Goal: Transaction & Acquisition: Purchase product/service

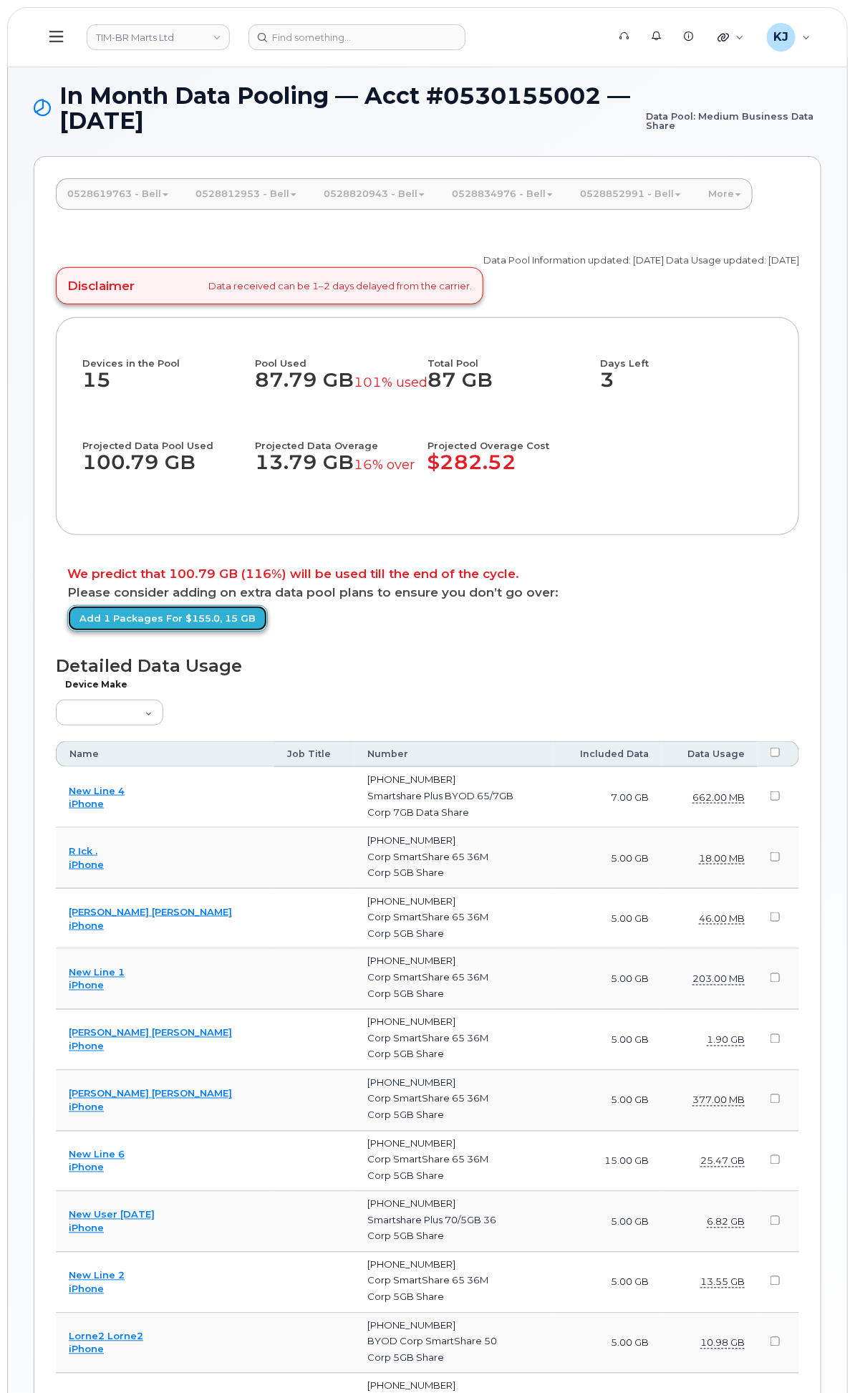
click at [268, 632] on link "Add 1 packages for $155.0, 15 GB" at bounding box center [167, 618] width 200 height 26
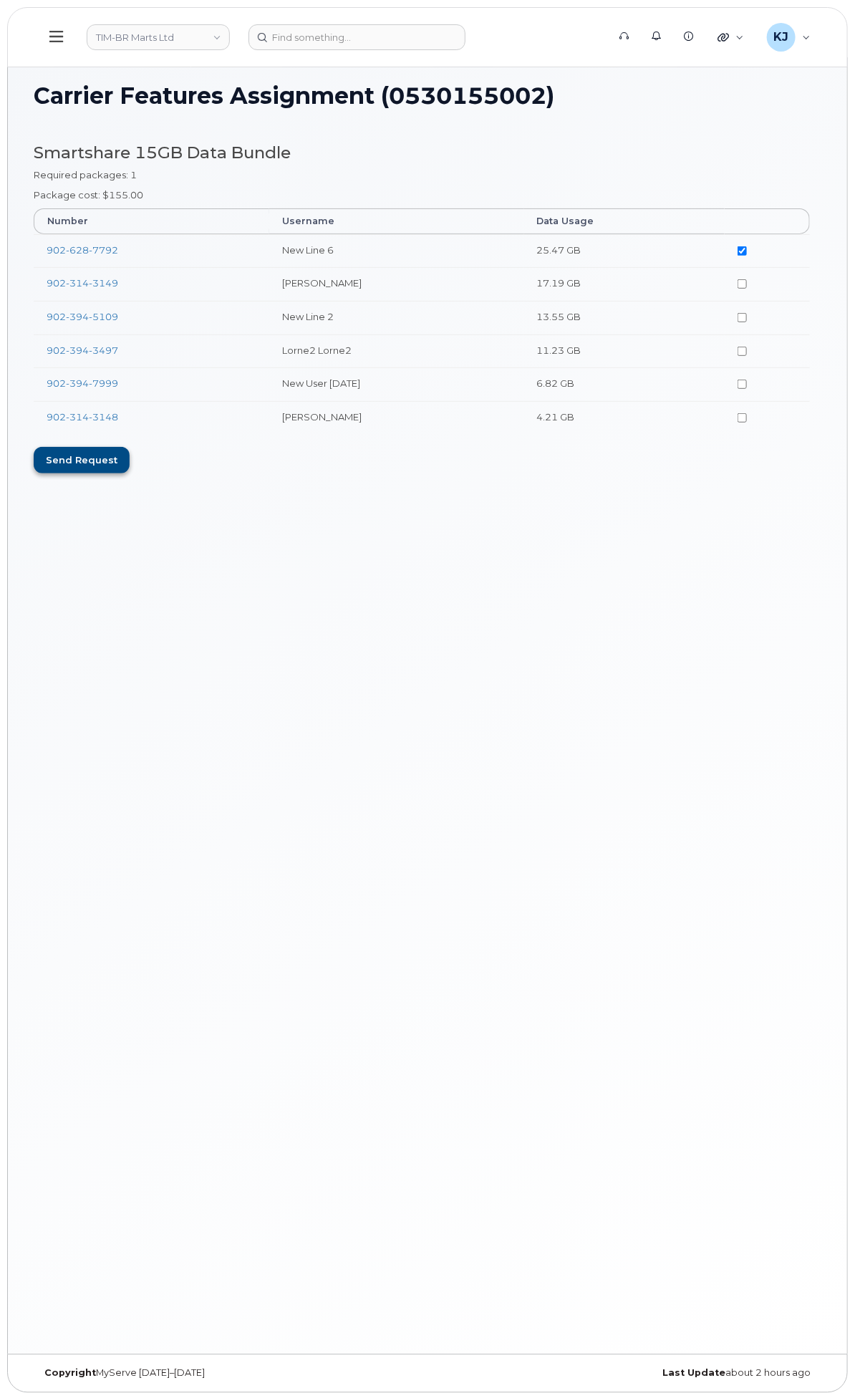
click at [130, 470] on div "Send request" at bounding box center [82, 460] width 96 height 26
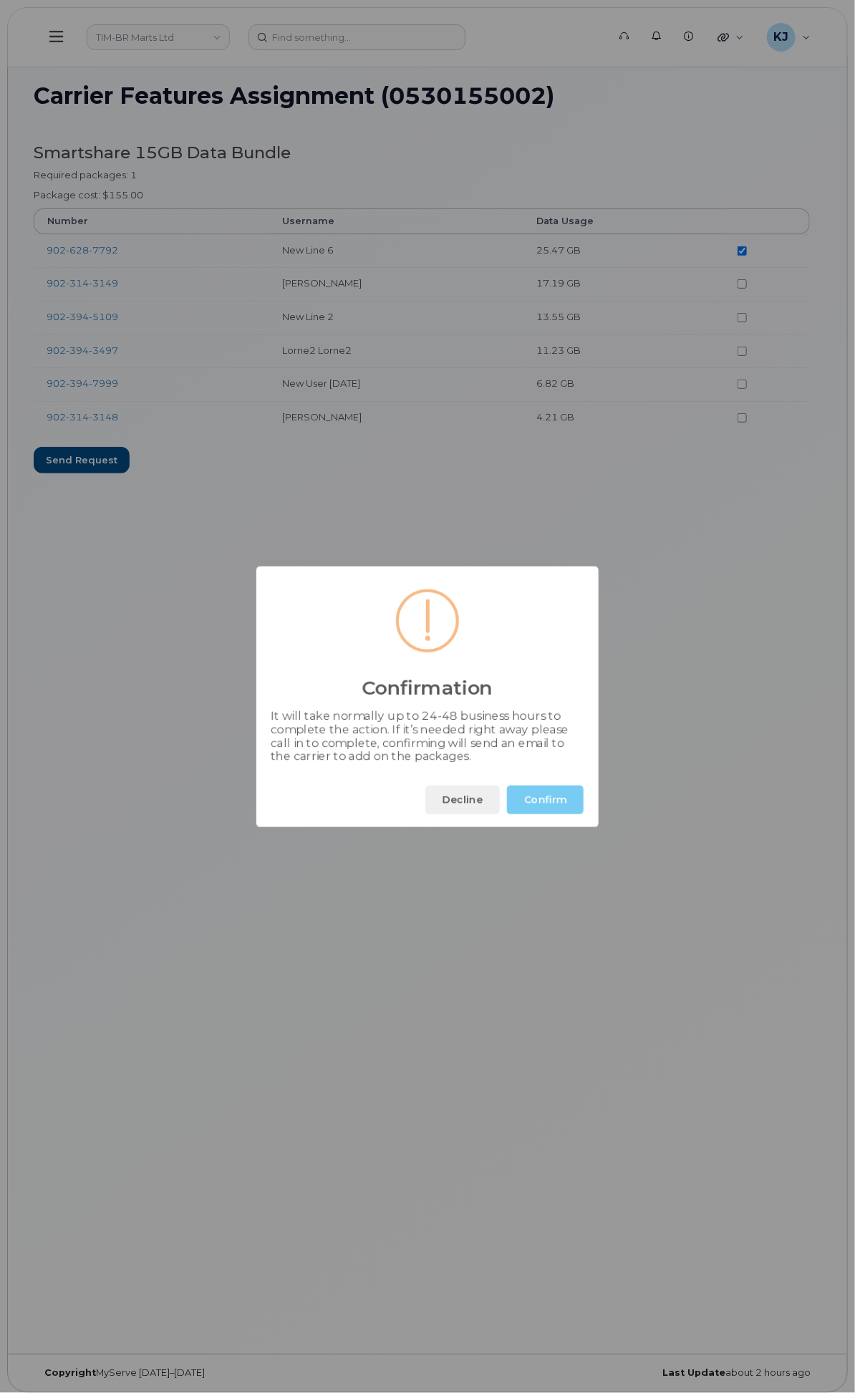
click at [552, 814] on button "Confirm" at bounding box center [545, 800] width 77 height 29
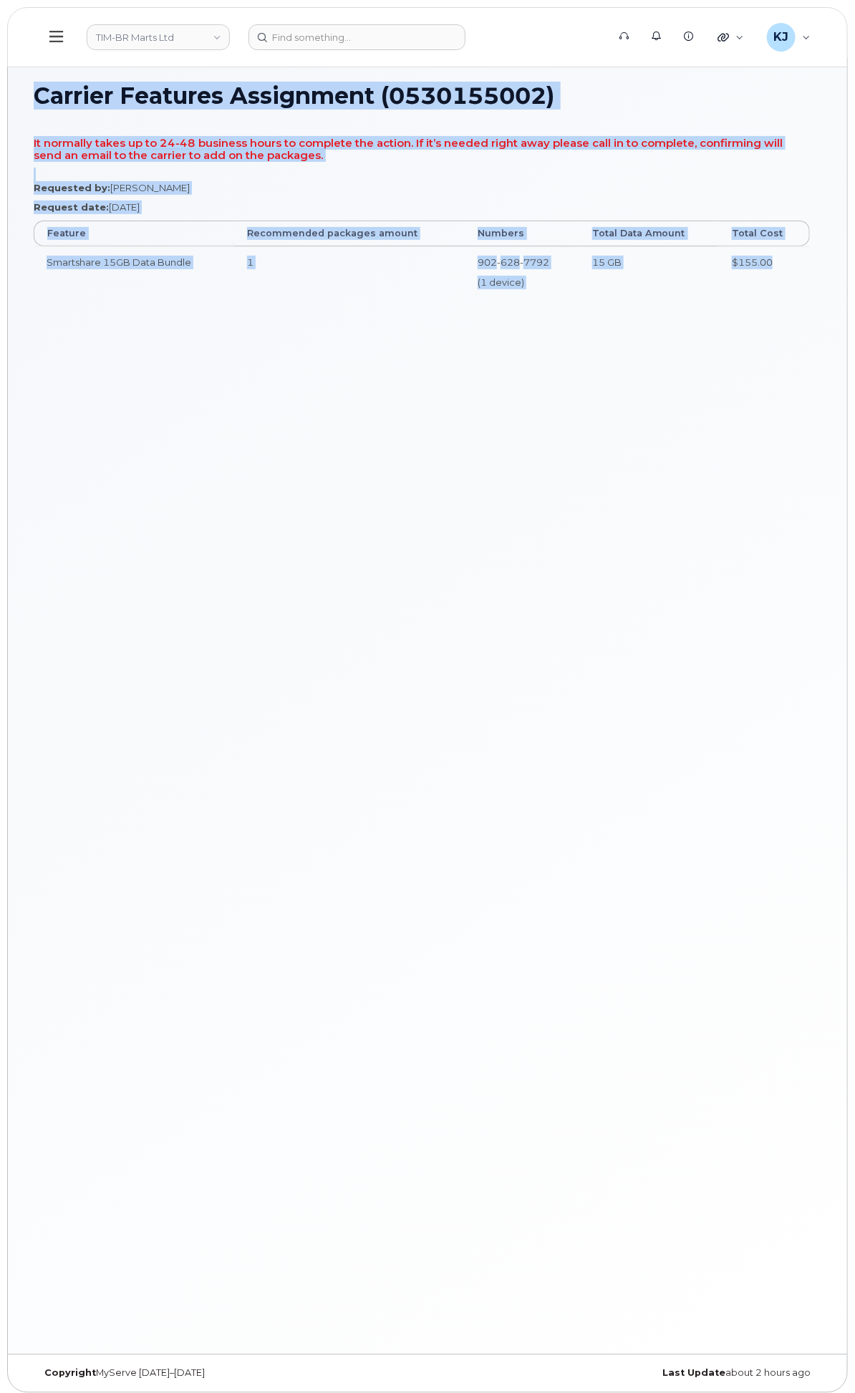
drag, startPoint x: 232, startPoint y: 95, endPoint x: 796, endPoint y: 281, distance: 593.5
click at [796, 281] on div "Carrier Features Assignment (0530155002) It normally takes up to 24-48 business…" at bounding box center [427, 705] width 839 height 1297
copy div "Carrier Features Assignment (0530155002) It normally takes up to 24-48 business…"
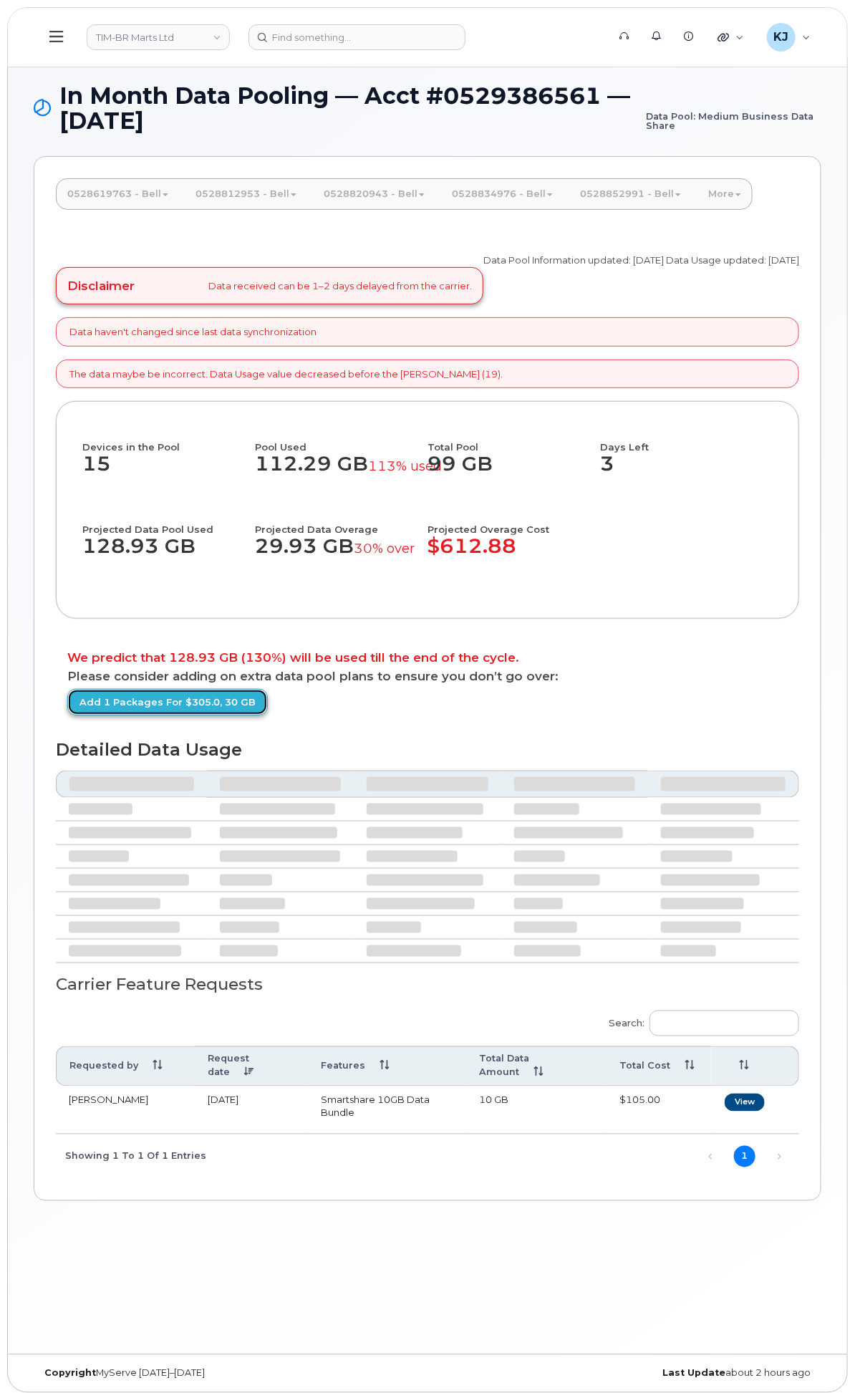
click at [268, 715] on link "Add 1 packages for $305.0, 30 GB" at bounding box center [167, 702] width 200 height 26
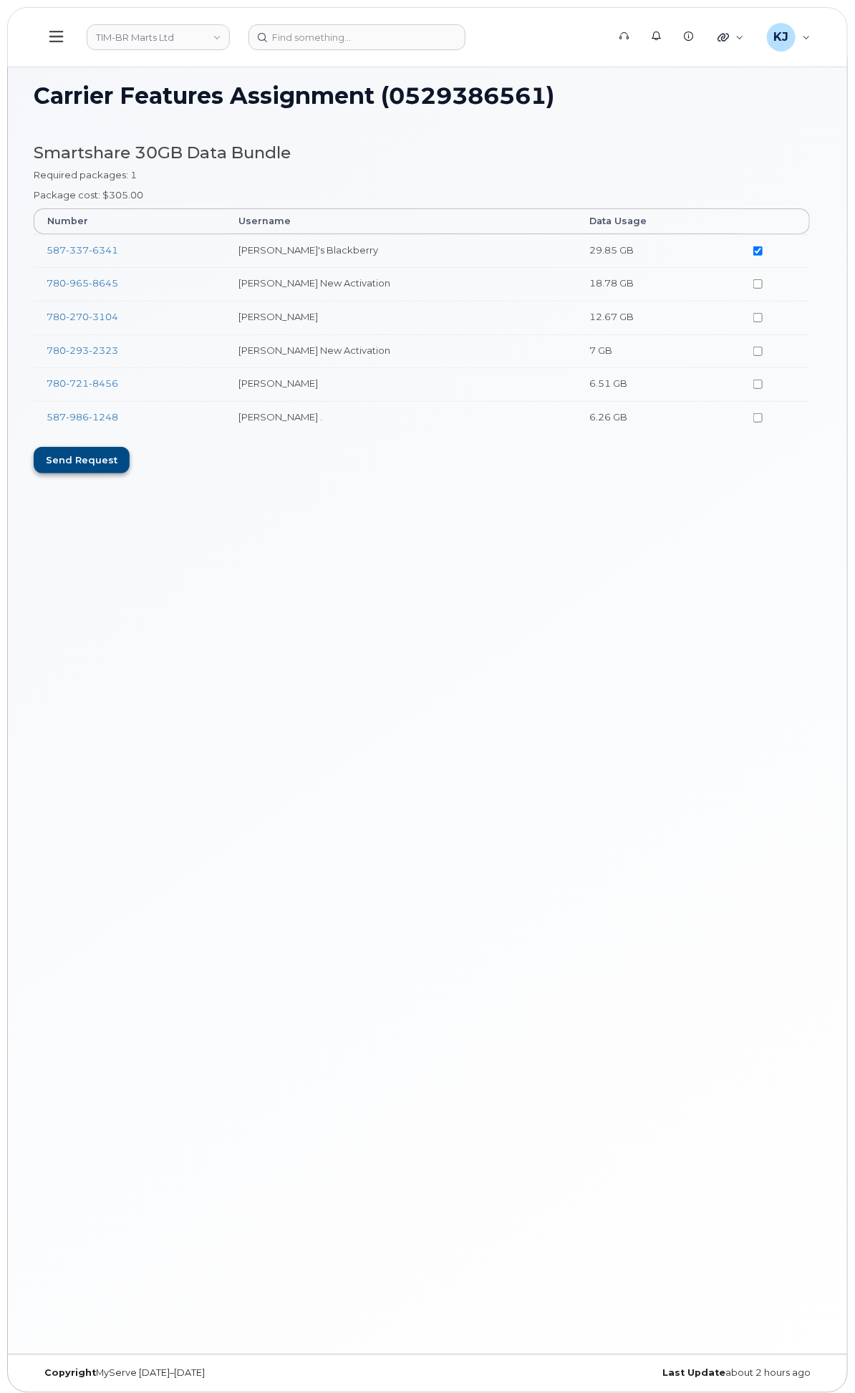
click at [130, 457] on div "Send request" at bounding box center [82, 460] width 96 height 26
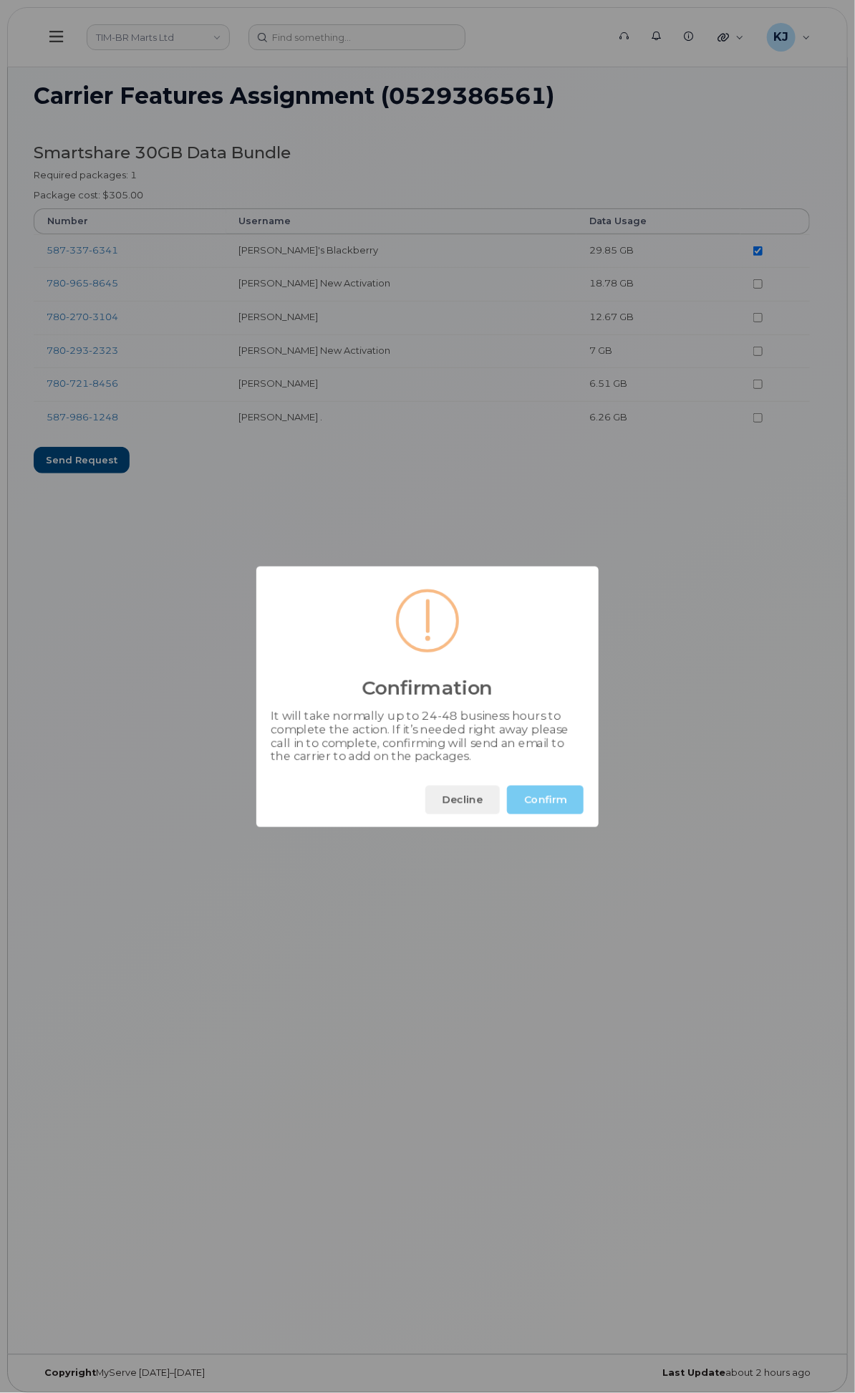
click at [561, 799] on button "Confirm" at bounding box center [545, 800] width 77 height 29
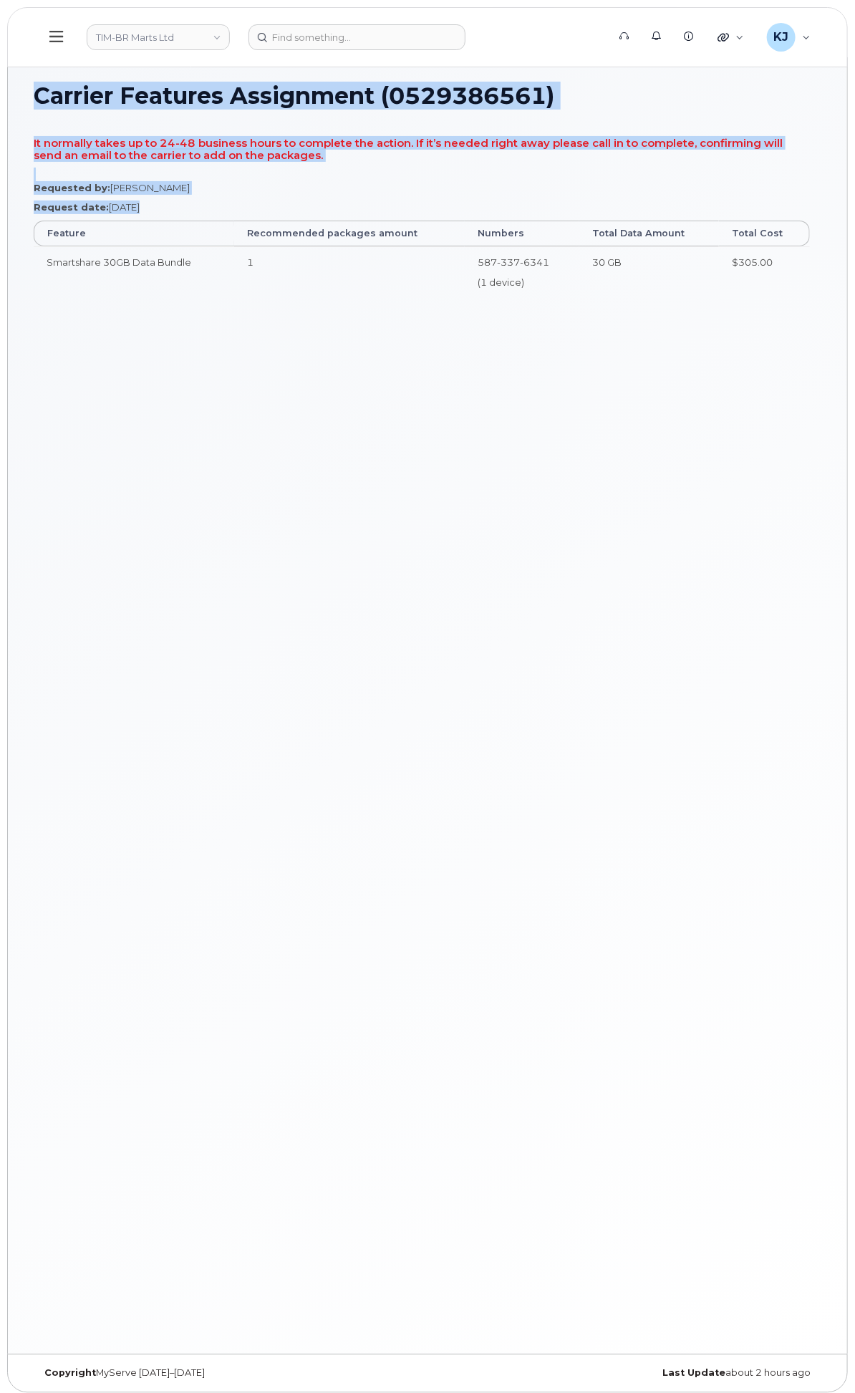
drag, startPoint x: 231, startPoint y: 95, endPoint x: 818, endPoint y: 339, distance: 636.6
click at [818, 339] on div "Carrier Features Assignment (0529386561) It normally takes up to 24-48 business…" at bounding box center [427, 705] width 839 height 1297
copy div "Carrier Features Assignment (0529386561) It normally takes up to 24-48 business…"
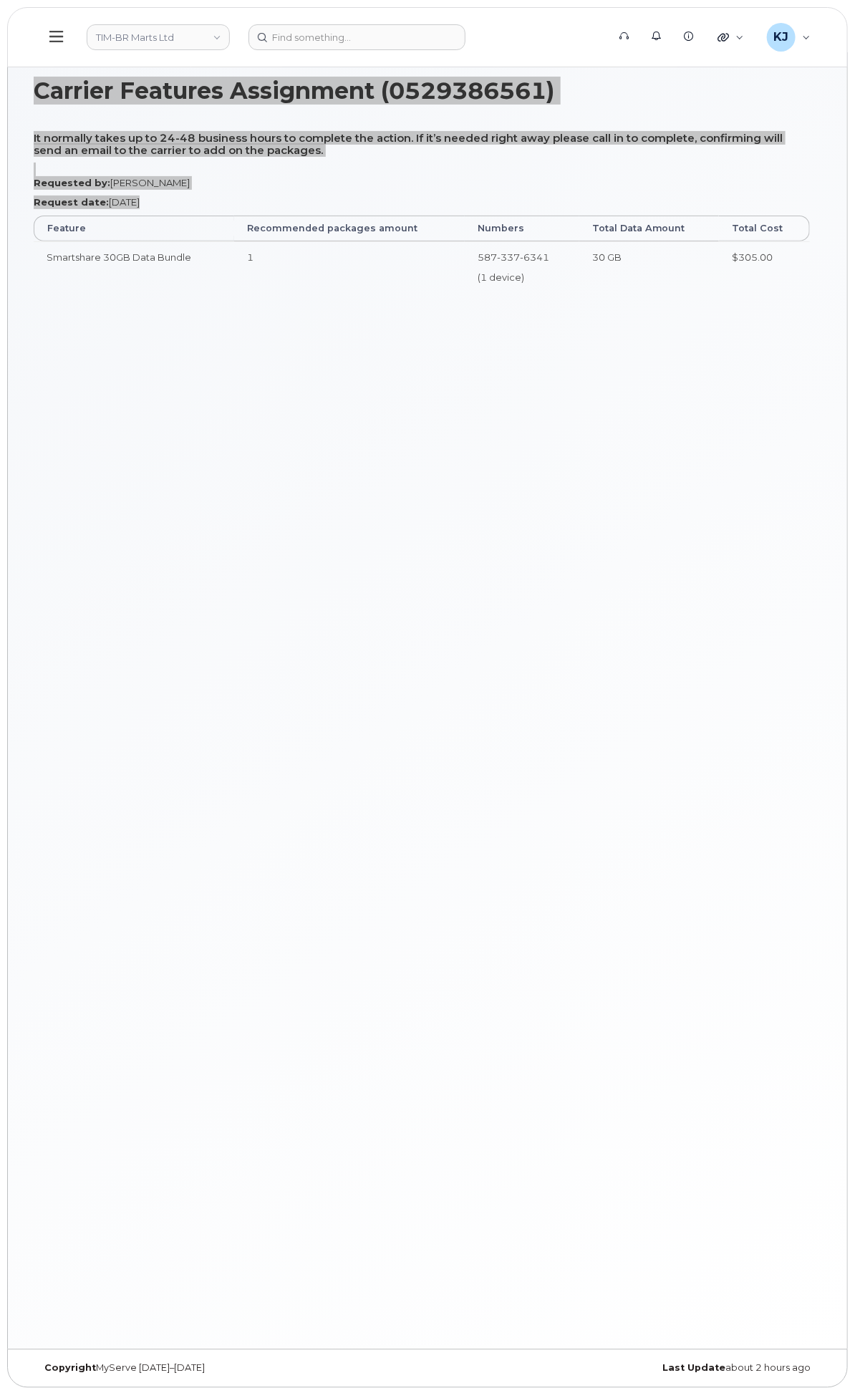
scroll to position [7, 0]
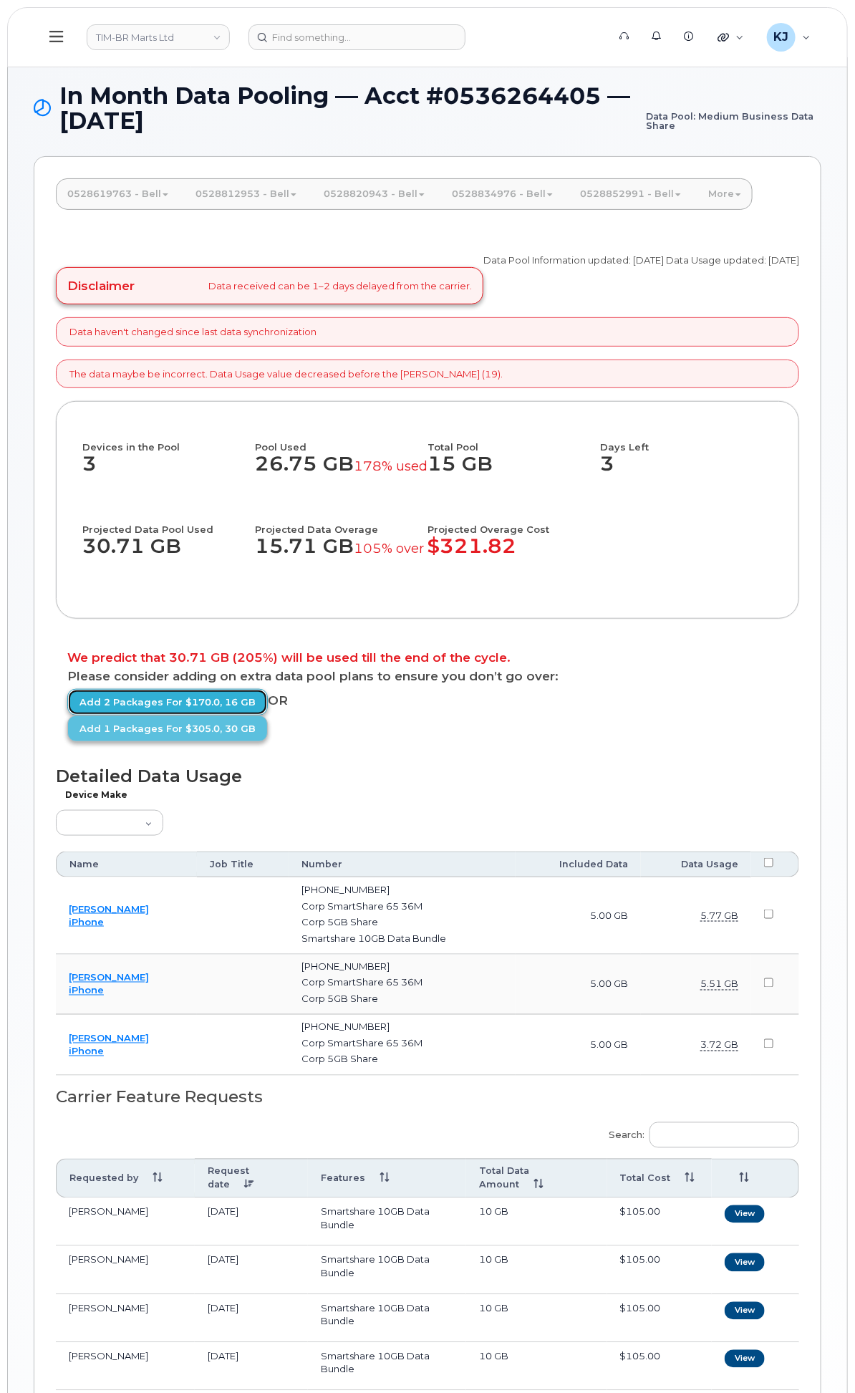
click at [268, 715] on link "Add 2 packages for $170.0, 16 GB" at bounding box center [167, 702] width 200 height 26
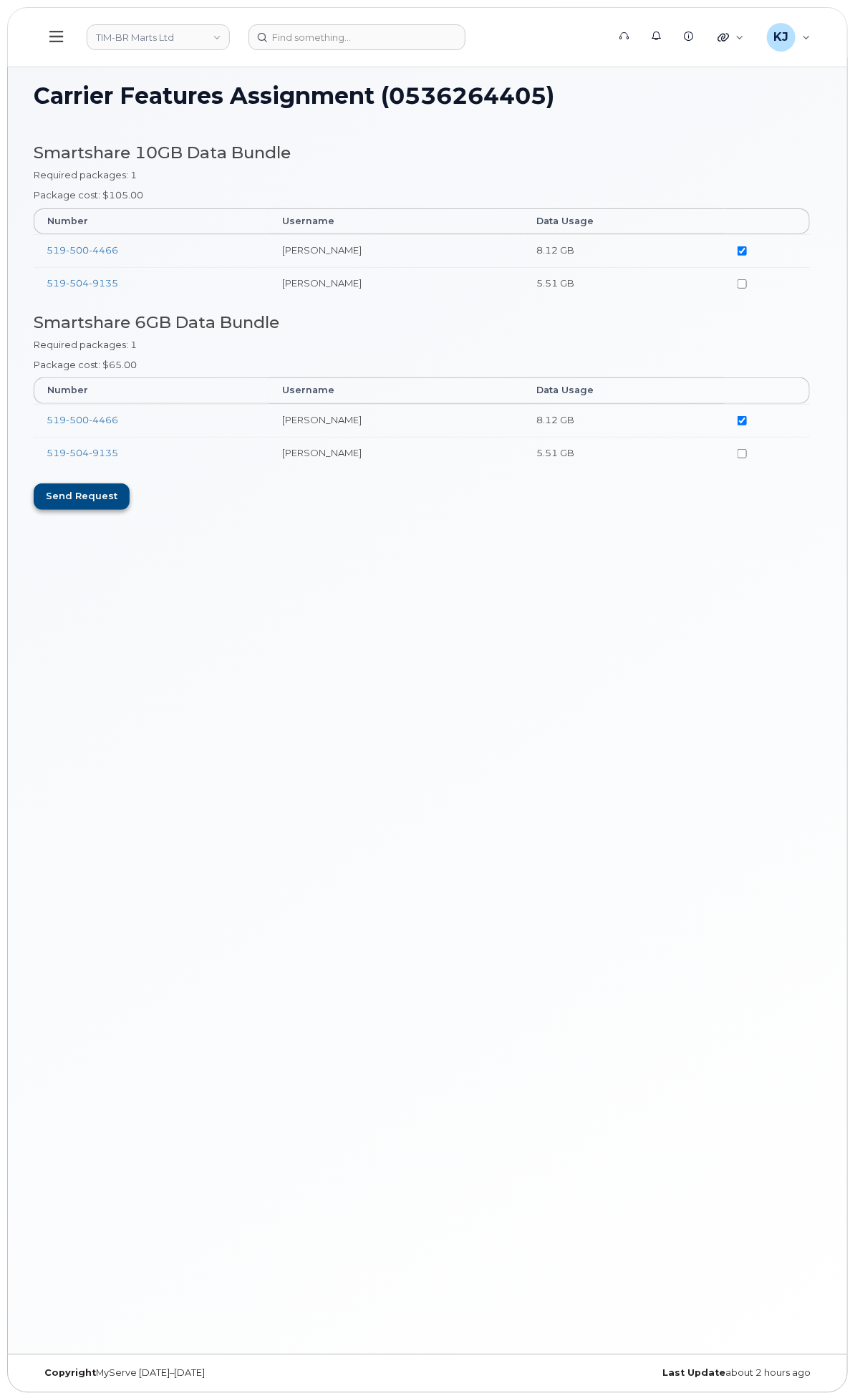
click at [130, 505] on div "Send request" at bounding box center [82, 496] width 96 height 26
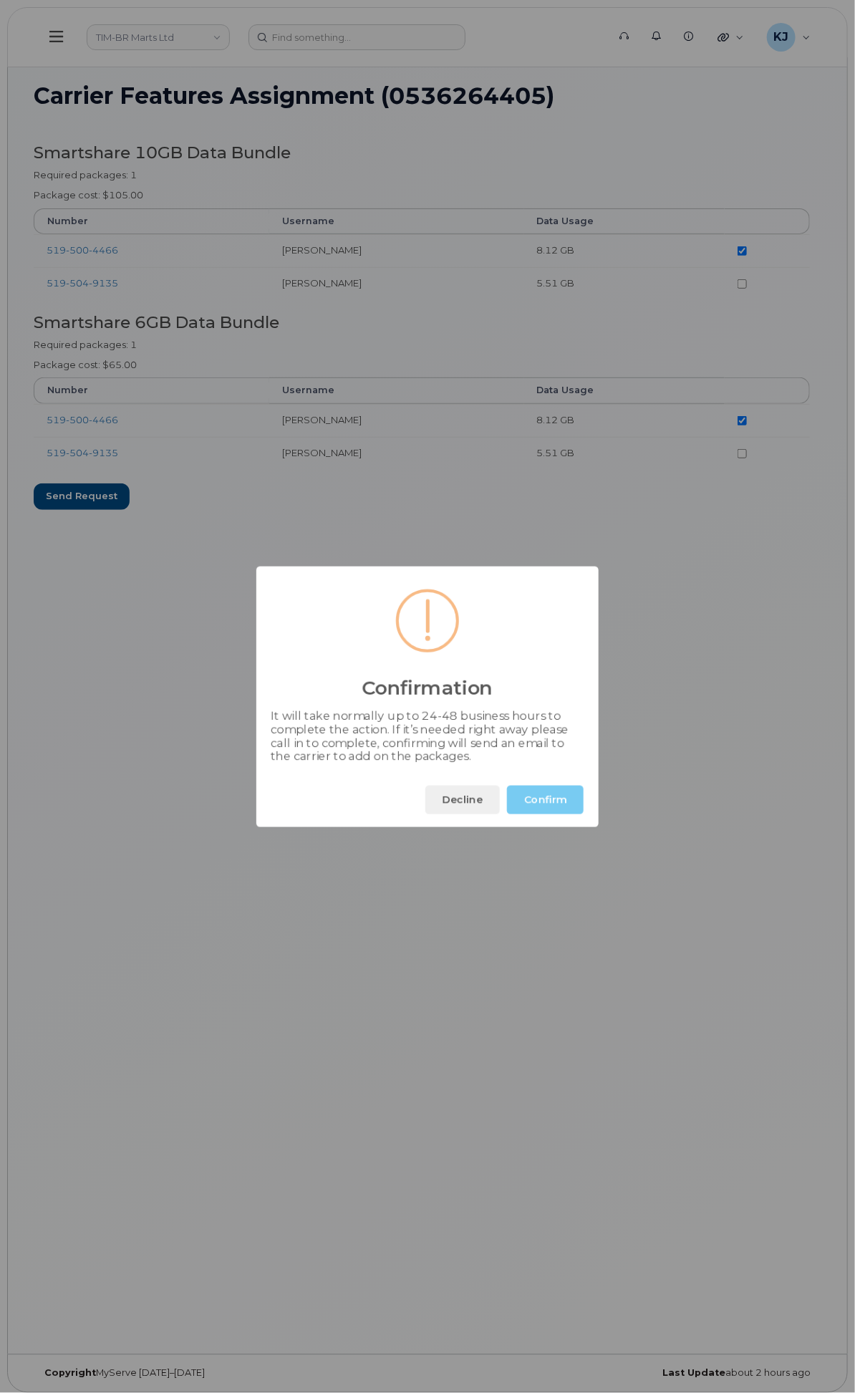
click at [559, 800] on button "Confirm" at bounding box center [545, 800] width 77 height 29
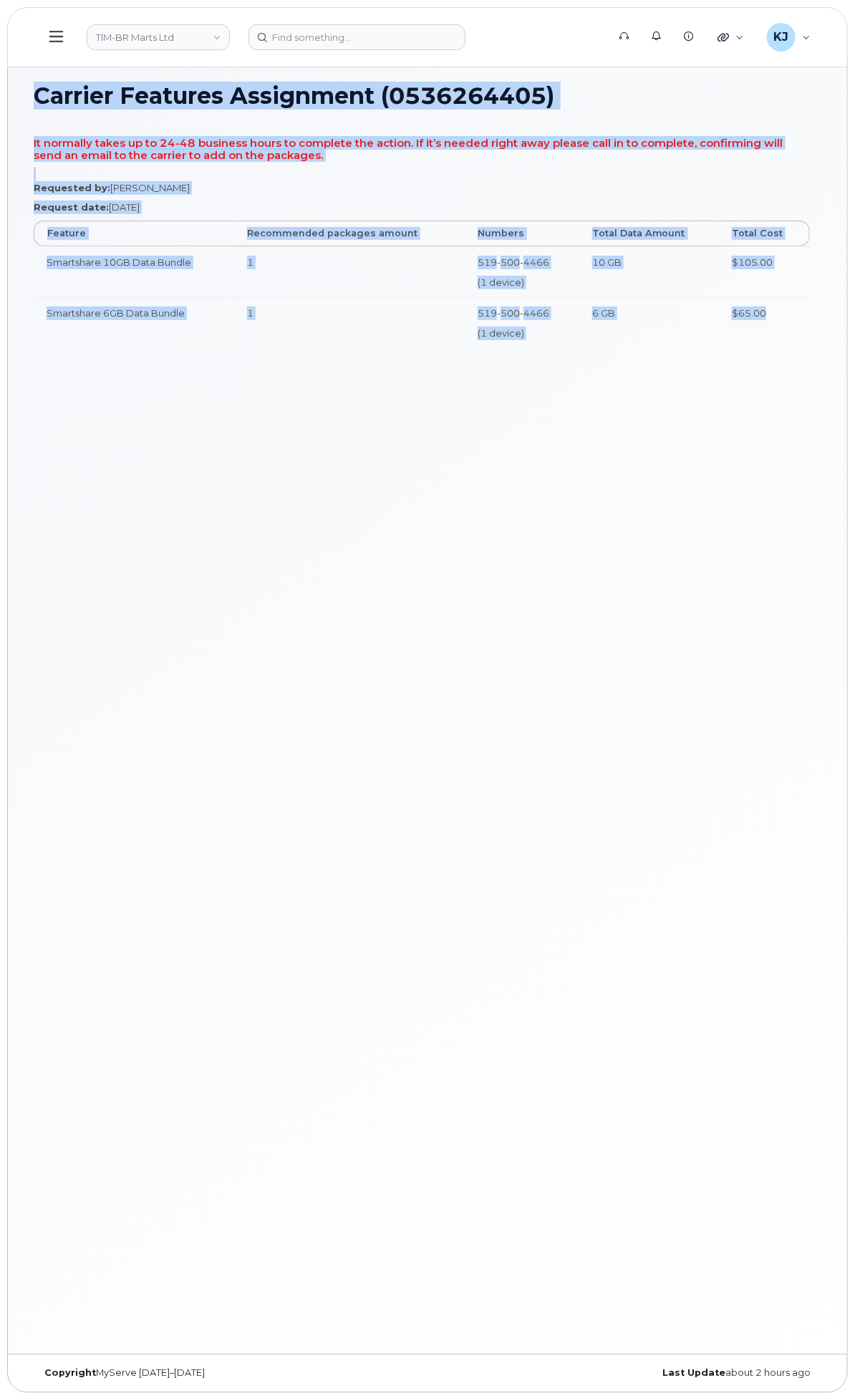
drag, startPoint x: 225, startPoint y: 102, endPoint x: 798, endPoint y: 338, distance: 619.4
click at [798, 338] on div "Carrier Features Assignment (0536264405) It normally takes up to 24-48 business…" at bounding box center [427, 705] width 839 height 1297
copy div "Carrier Features Assignment (0536264405) It normally takes up to 24-48 business…"
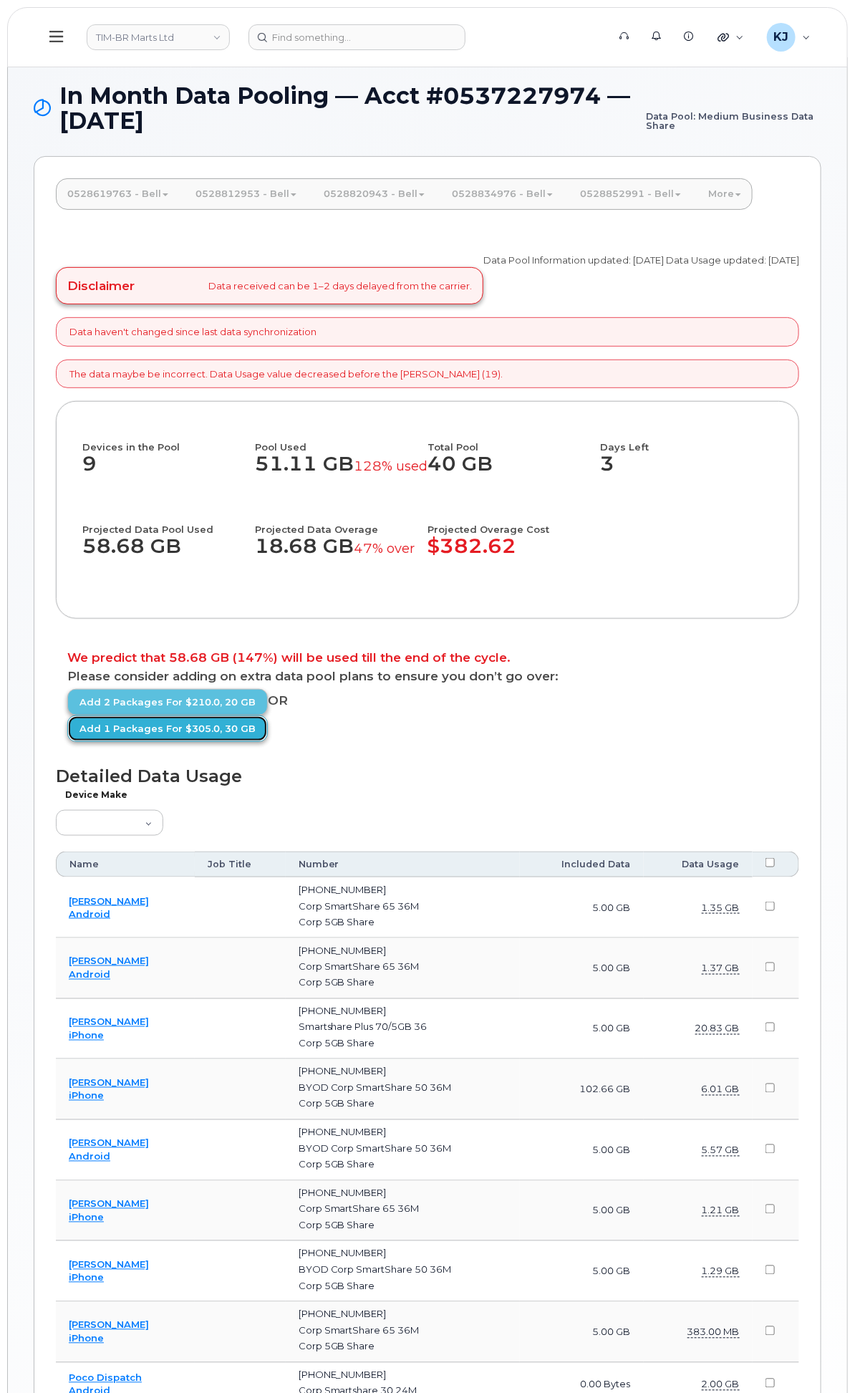
click at [268, 742] on link "Add 1 packages for $305.0, 30 GB" at bounding box center [167, 728] width 200 height 26
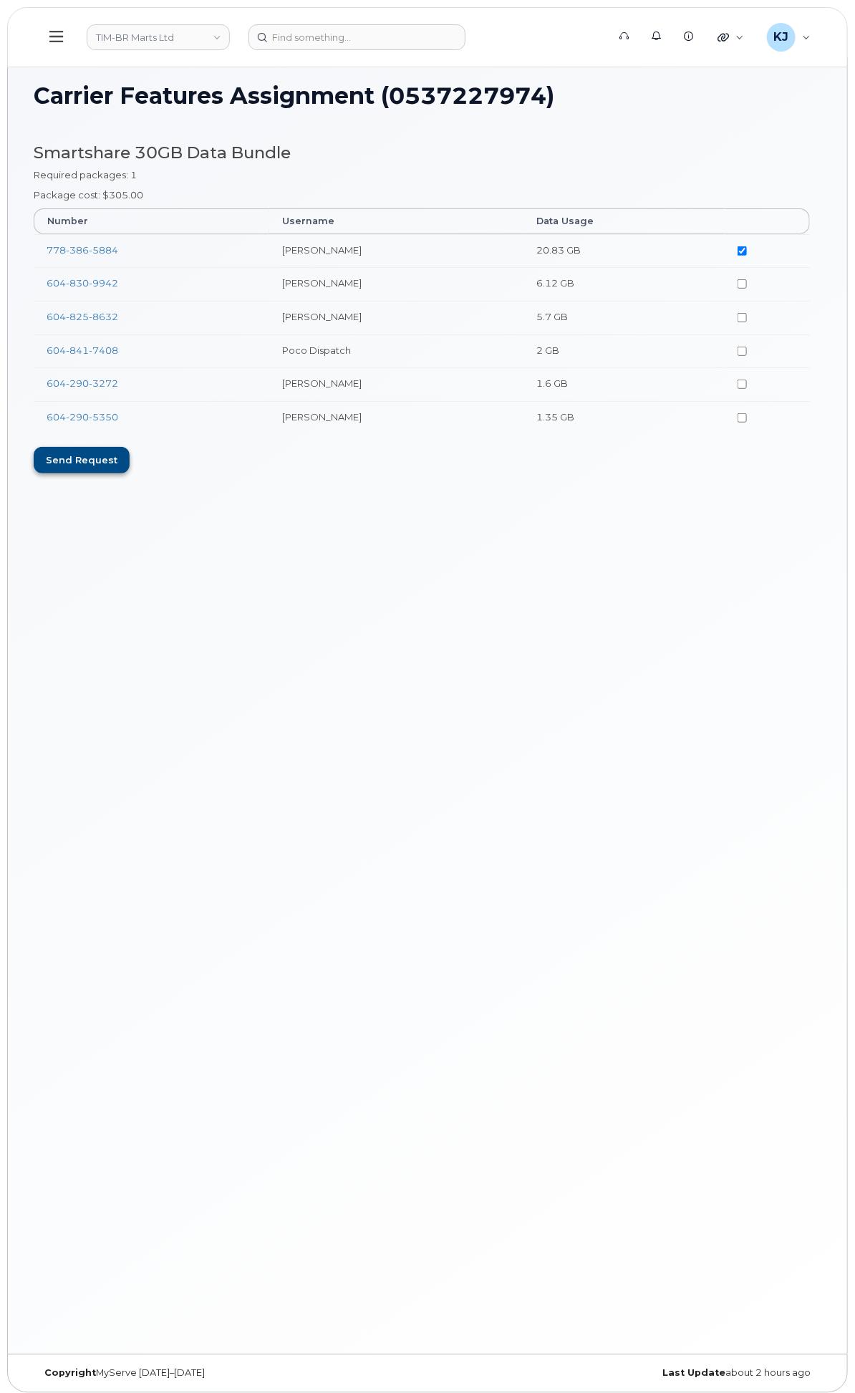
click at [130, 463] on div "Send request" at bounding box center [82, 460] width 96 height 26
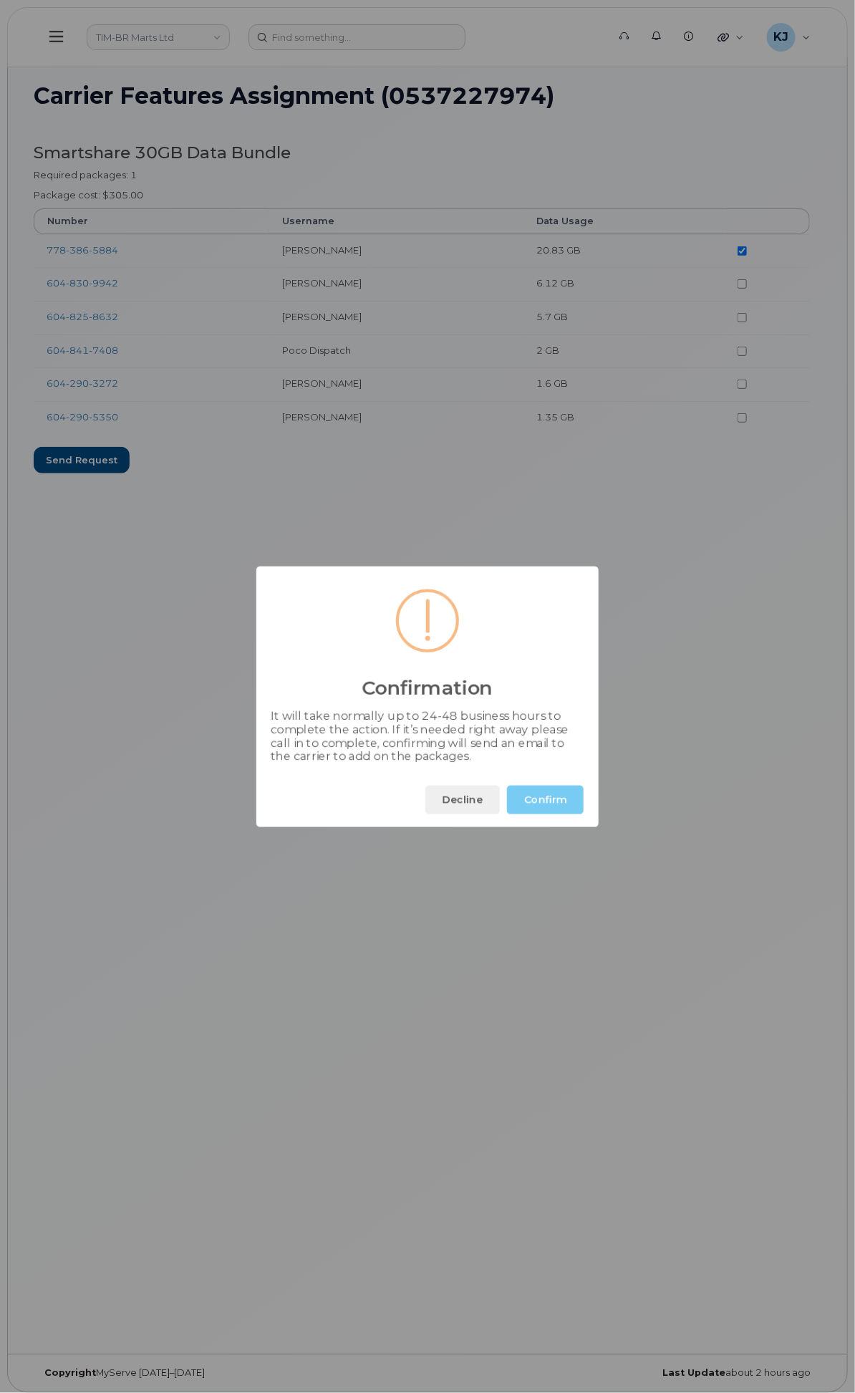
click at [553, 814] on button "Confirm" at bounding box center [545, 800] width 77 height 29
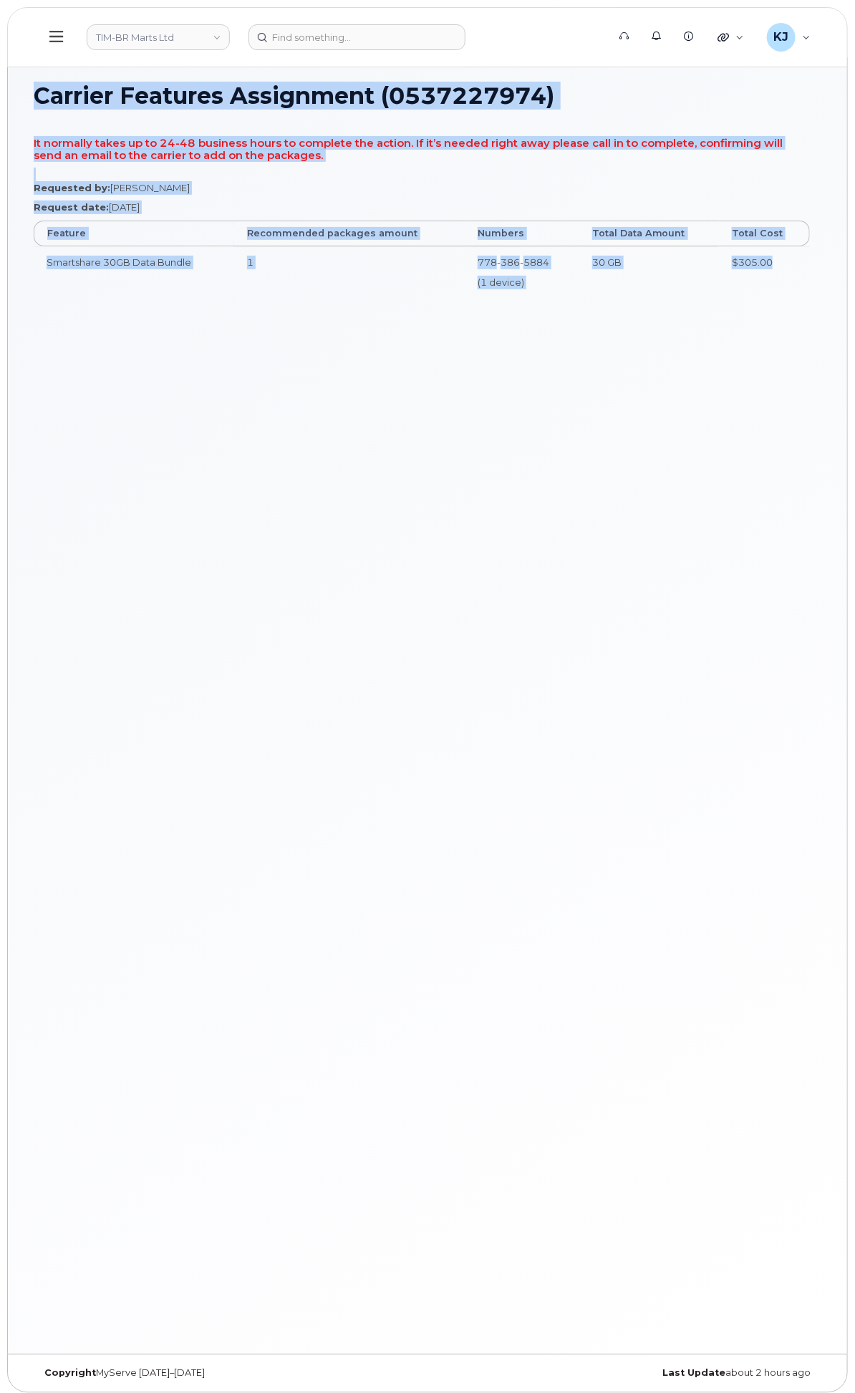
drag, startPoint x: 231, startPoint y: 102, endPoint x: 805, endPoint y: 291, distance: 604.8
click at [805, 291] on div "Carrier Features Assignment (0537227974) It normally takes up to 24-48 business…" at bounding box center [427, 705] width 839 height 1297
copy div "Carrier Features Assignment (0537227974) It normally takes up to 24-48 business…"
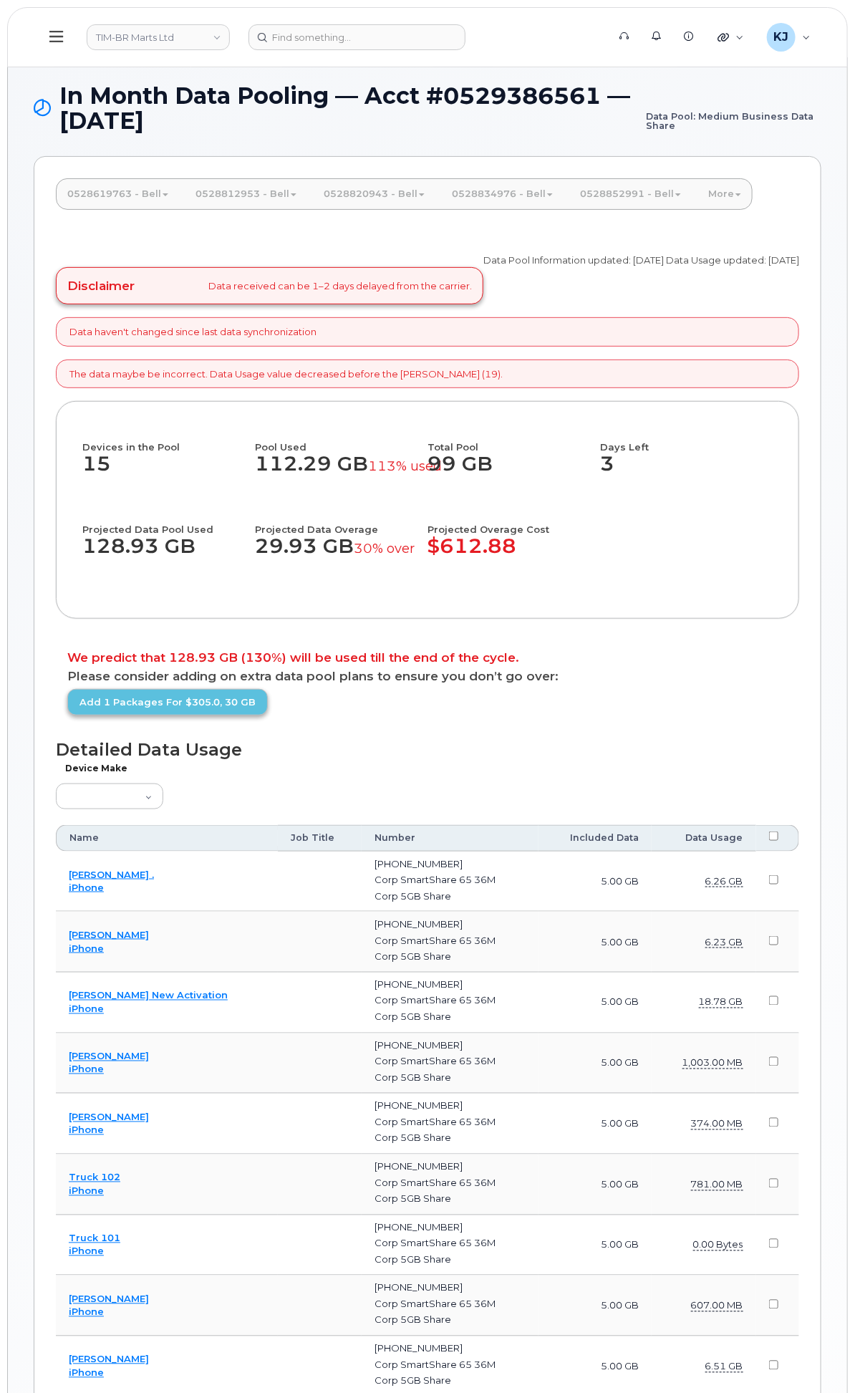
click at [368, 727] on div "We predict that 128.93 GB (130%) will be used till the end of the cycle. Please…" at bounding box center [427, 683] width 743 height 87
click at [268, 715] on link "Add 1 packages for $305.0, 30 GB" at bounding box center [167, 702] width 200 height 26
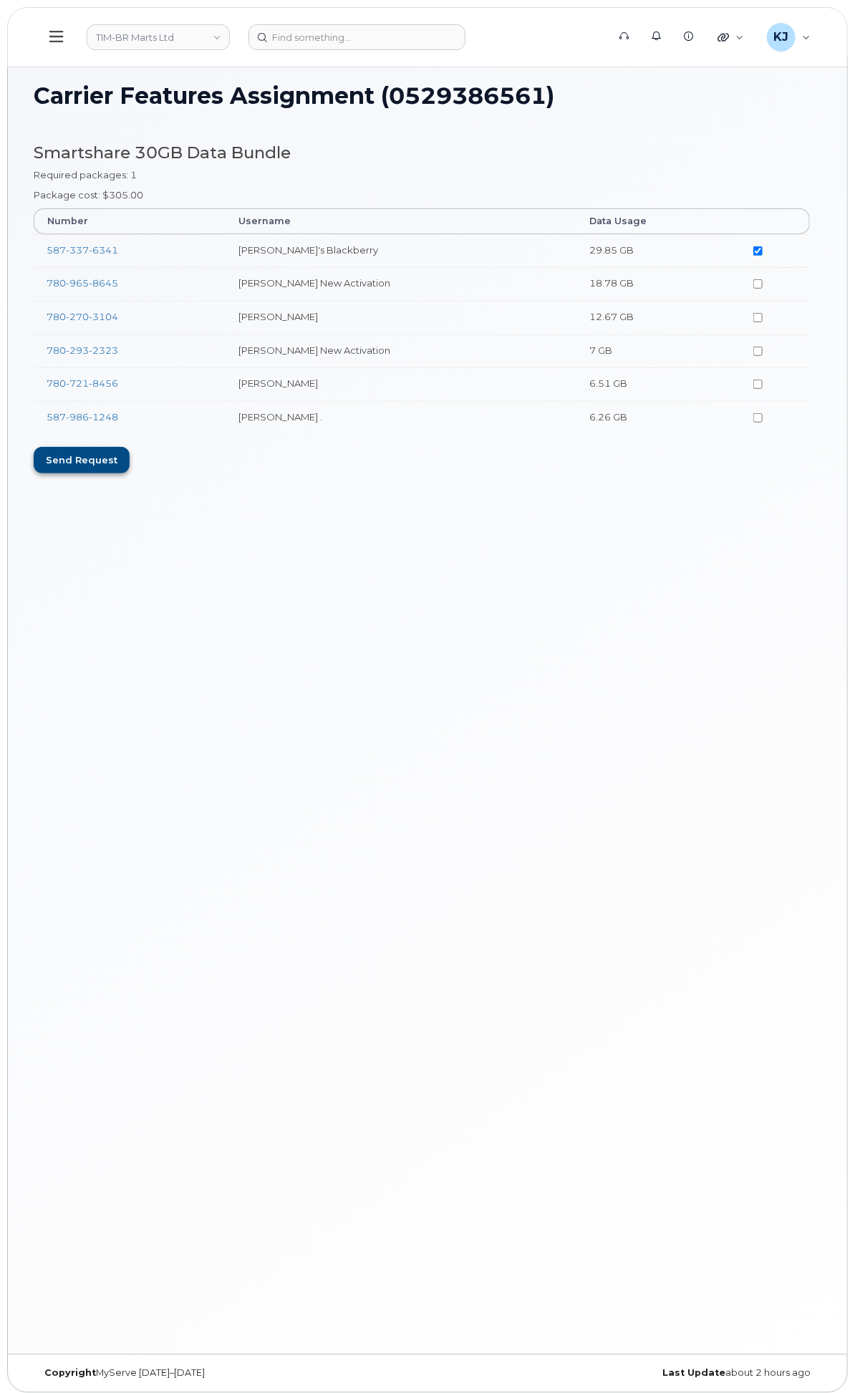
click at [130, 458] on div "Send request" at bounding box center [82, 460] width 96 height 26
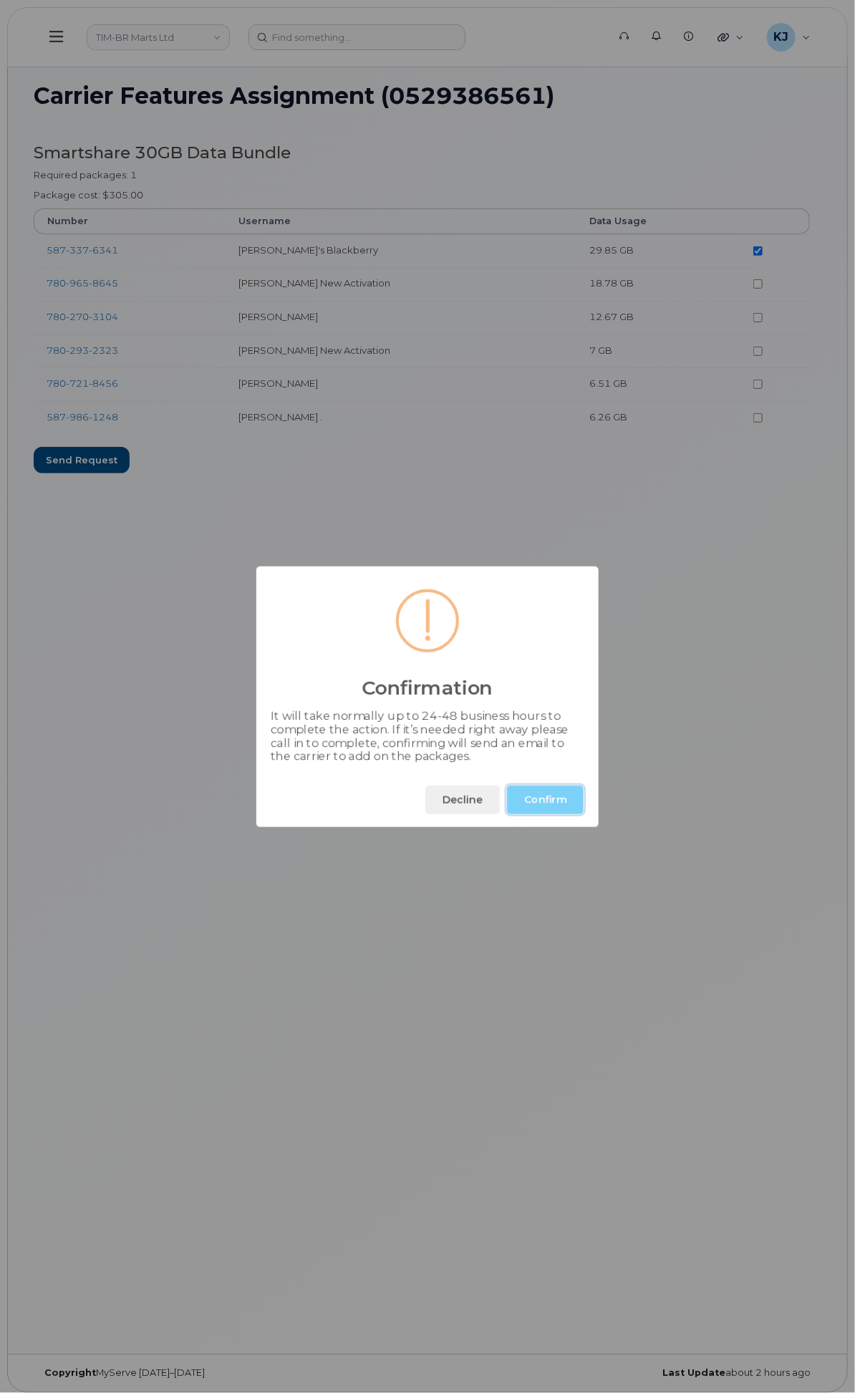
drag, startPoint x: 514, startPoint y: 803, endPoint x: 517, endPoint y: 822, distance: 19.5
click at [514, 803] on button "Confirm" at bounding box center [545, 800] width 77 height 29
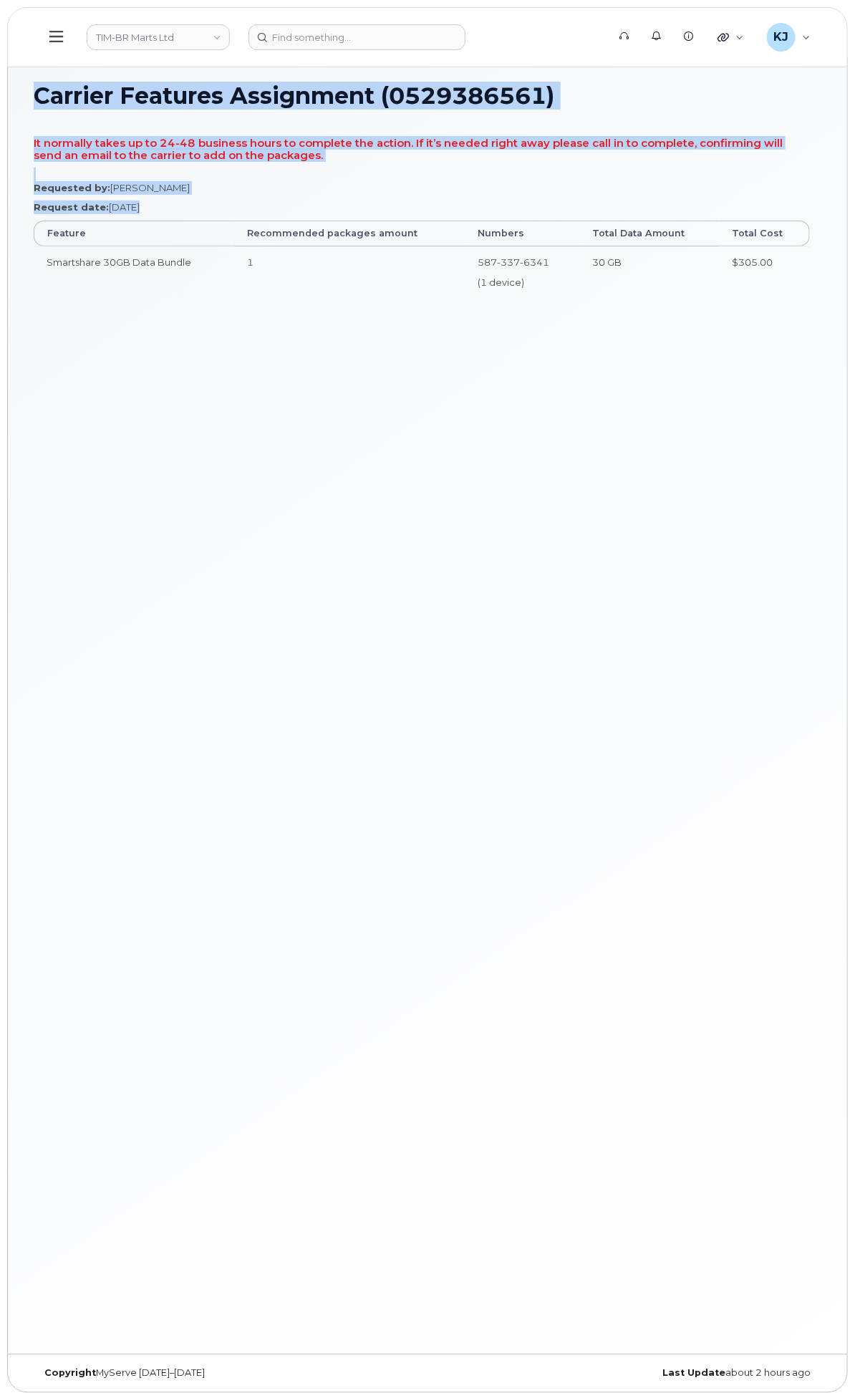
drag, startPoint x: 225, startPoint y: 96, endPoint x: 812, endPoint y: 291, distance: 618.6
click at [812, 291] on div "Carrier Features Assignment (0529386561) It normally takes up to 24-48 business…" at bounding box center [427, 705] width 839 height 1297
copy div "Carrier Features Assignment (0529386561) It normally takes up to 24-48 business…"
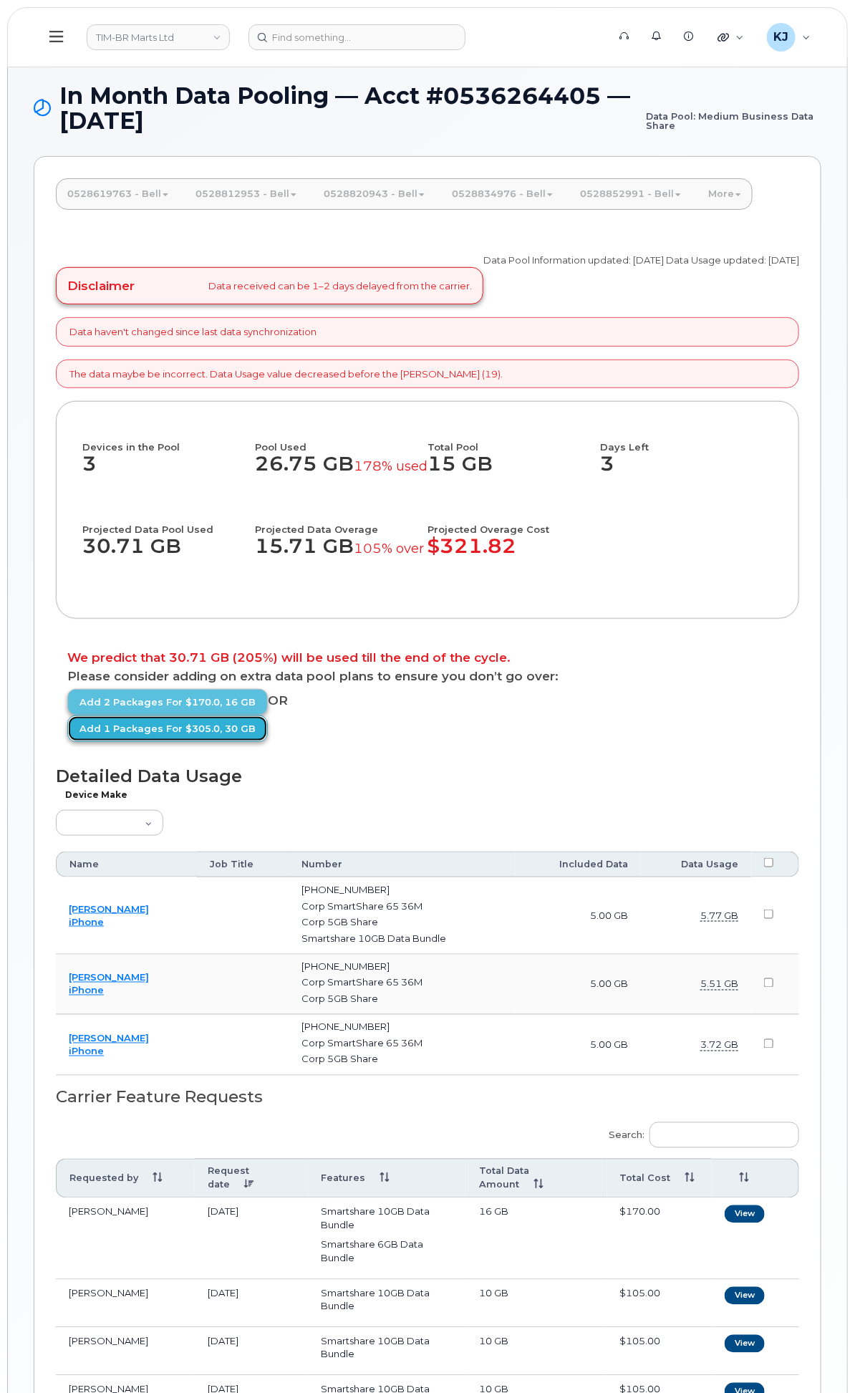
click at [268, 742] on link "Add 1 packages for $305.0, 30 GB" at bounding box center [167, 728] width 200 height 26
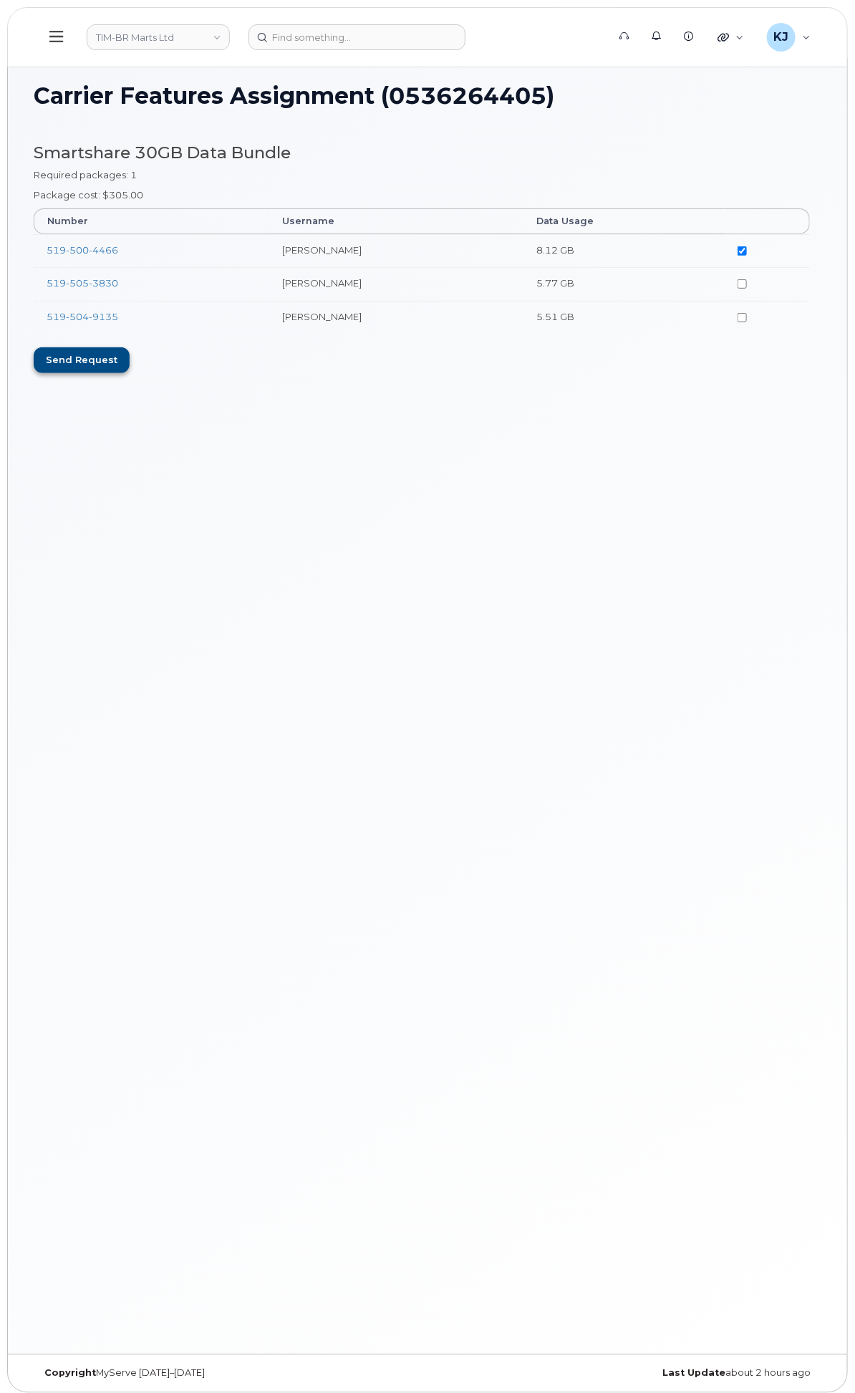
click at [130, 364] on div "Send request" at bounding box center [82, 360] width 96 height 26
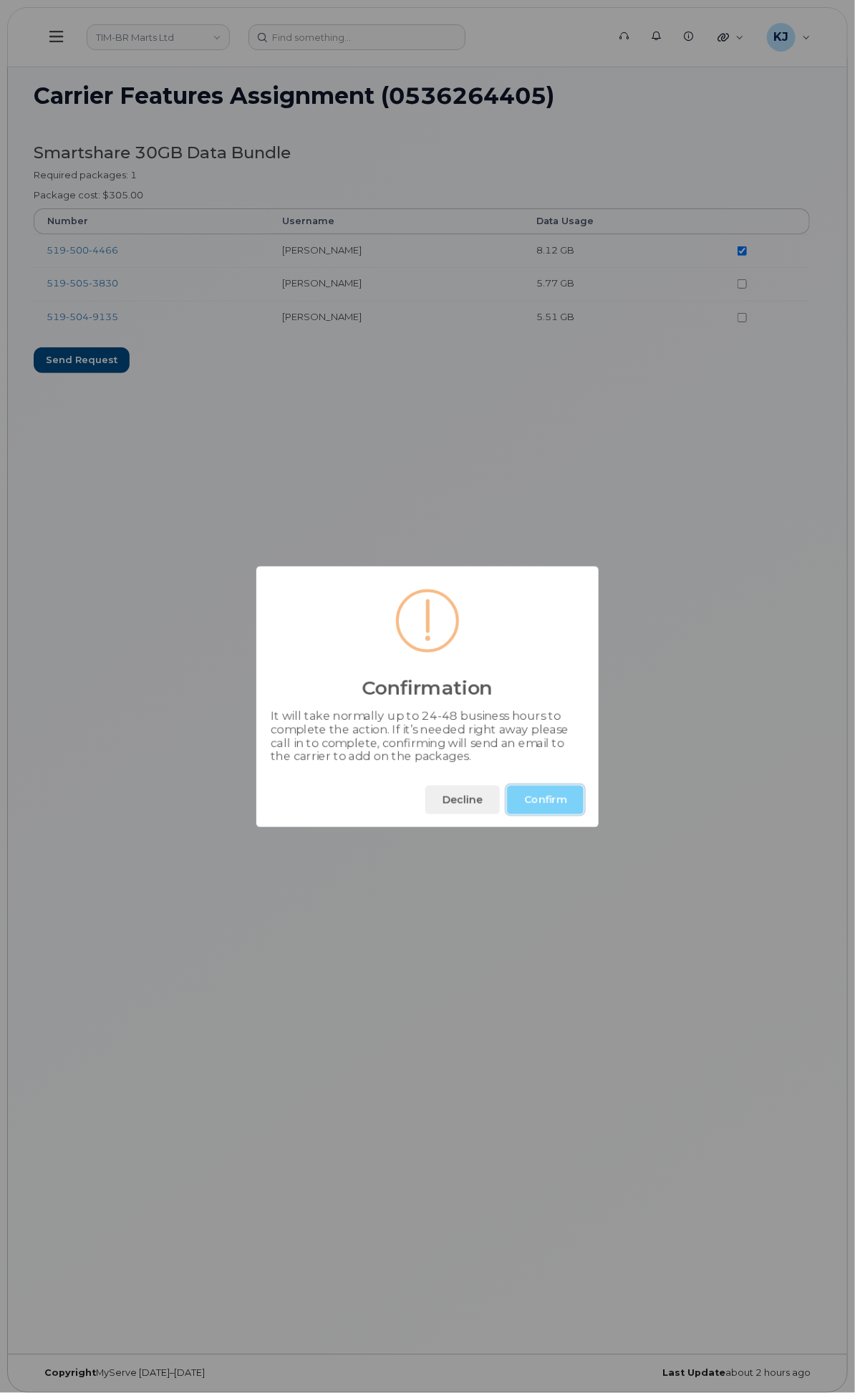
drag, startPoint x: 542, startPoint y: 804, endPoint x: 537, endPoint y: 815, distance: 11.9
click at [542, 804] on button "Confirm" at bounding box center [545, 800] width 77 height 29
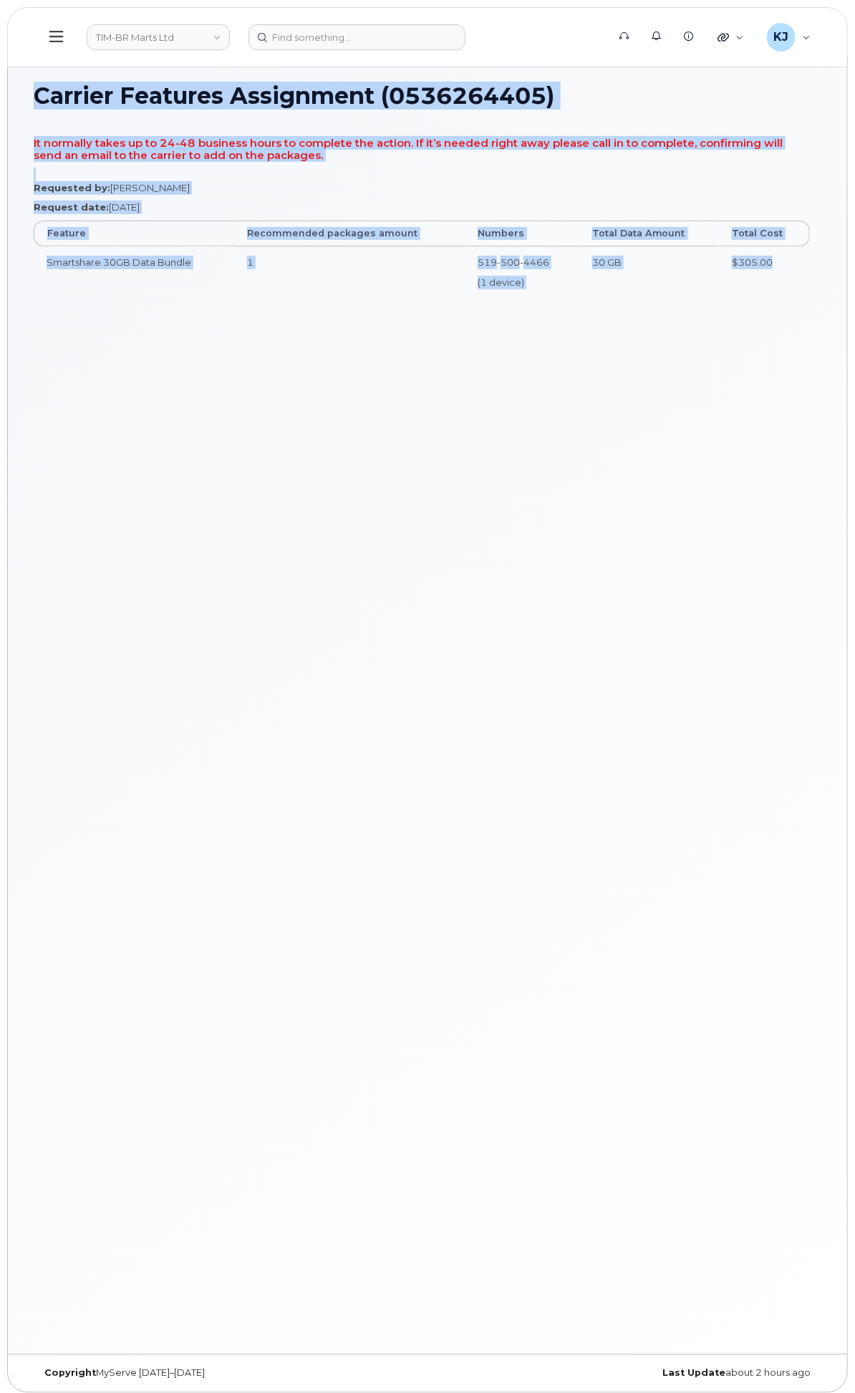
drag, startPoint x: 226, startPoint y: 102, endPoint x: 791, endPoint y: 277, distance: 591.6
click at [796, 277] on div "Carrier Features Assignment (0536264405) It normally takes up to 24-48 business…" at bounding box center [427, 705] width 839 height 1297
copy div "Carrier Features Assignment (0536264405) It normally takes up to 24-48 business…"
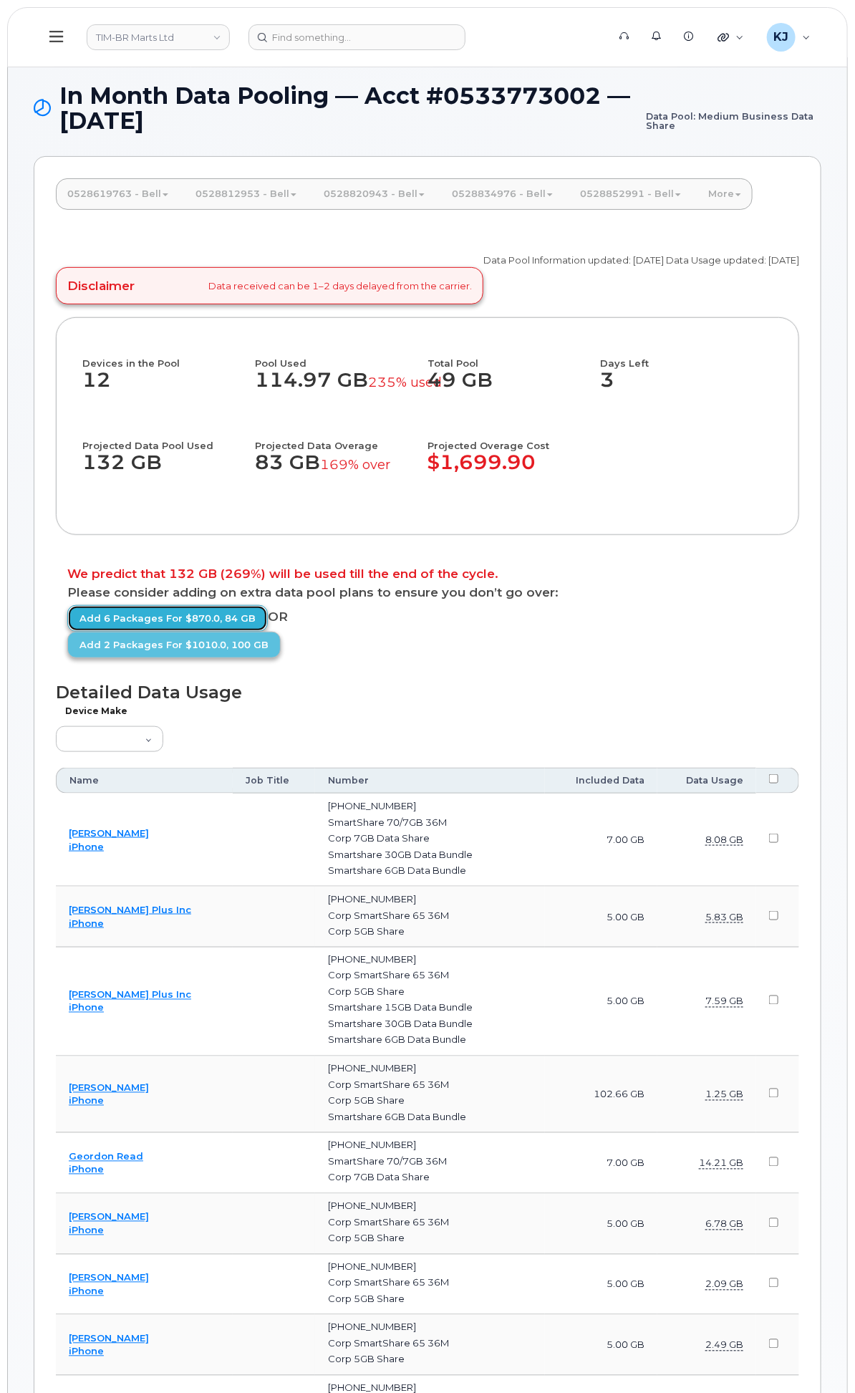
click at [268, 632] on link "Add 6 packages for $870.0, 84 GB" at bounding box center [167, 618] width 200 height 26
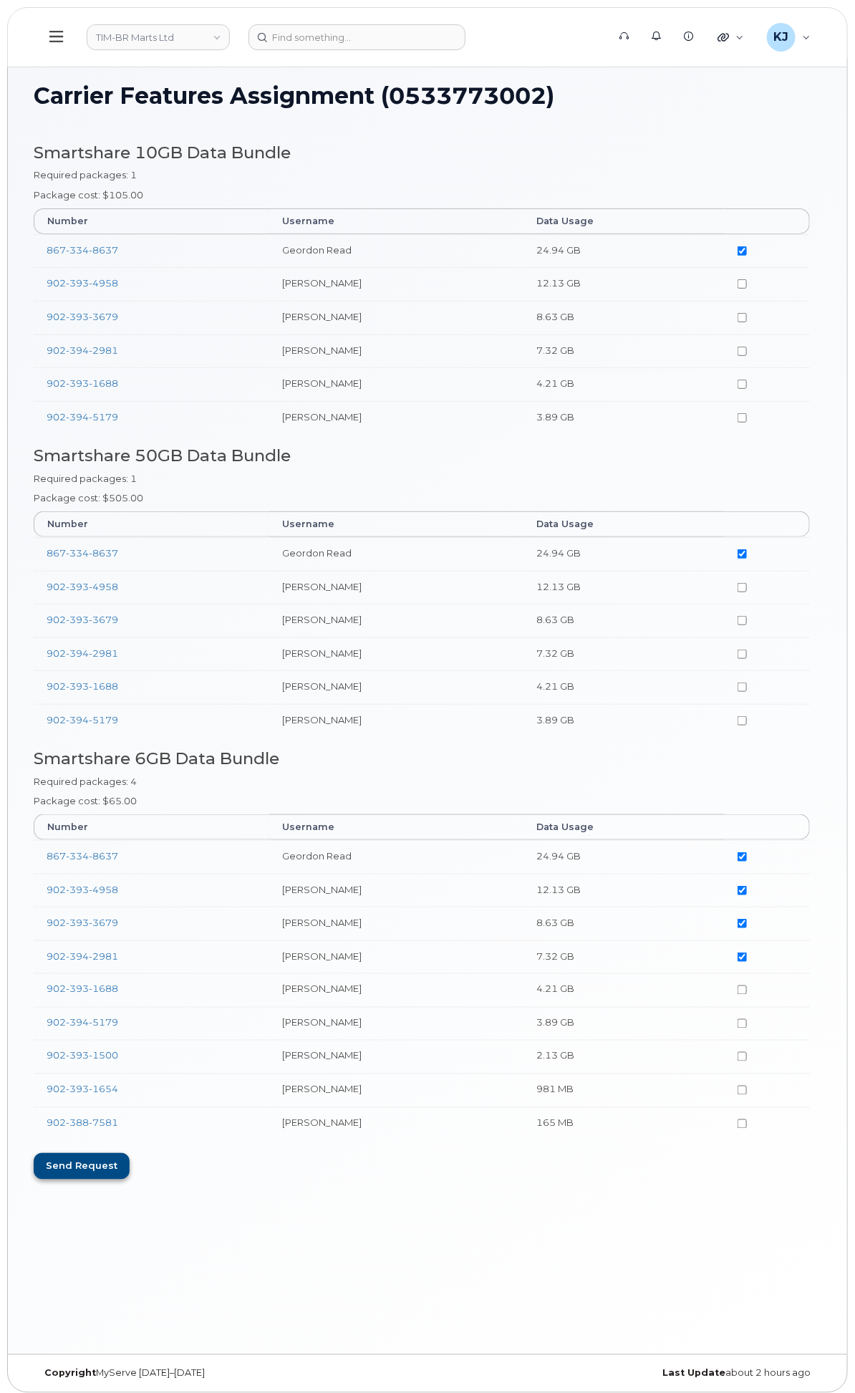
click at [130, 1179] on div "Send request" at bounding box center [82, 1166] width 96 height 26
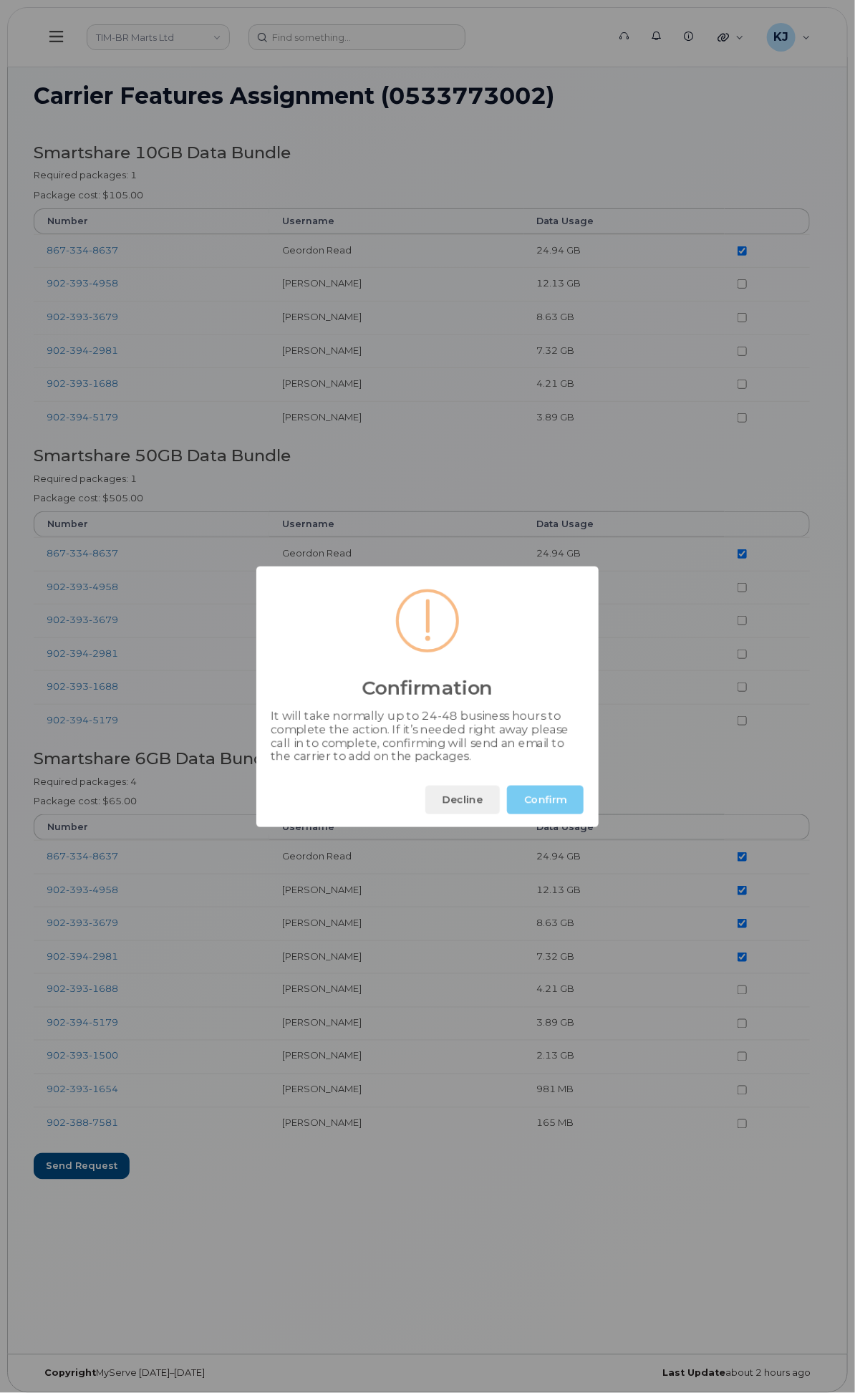
click at [528, 798] on button "Confirm" at bounding box center [545, 800] width 77 height 29
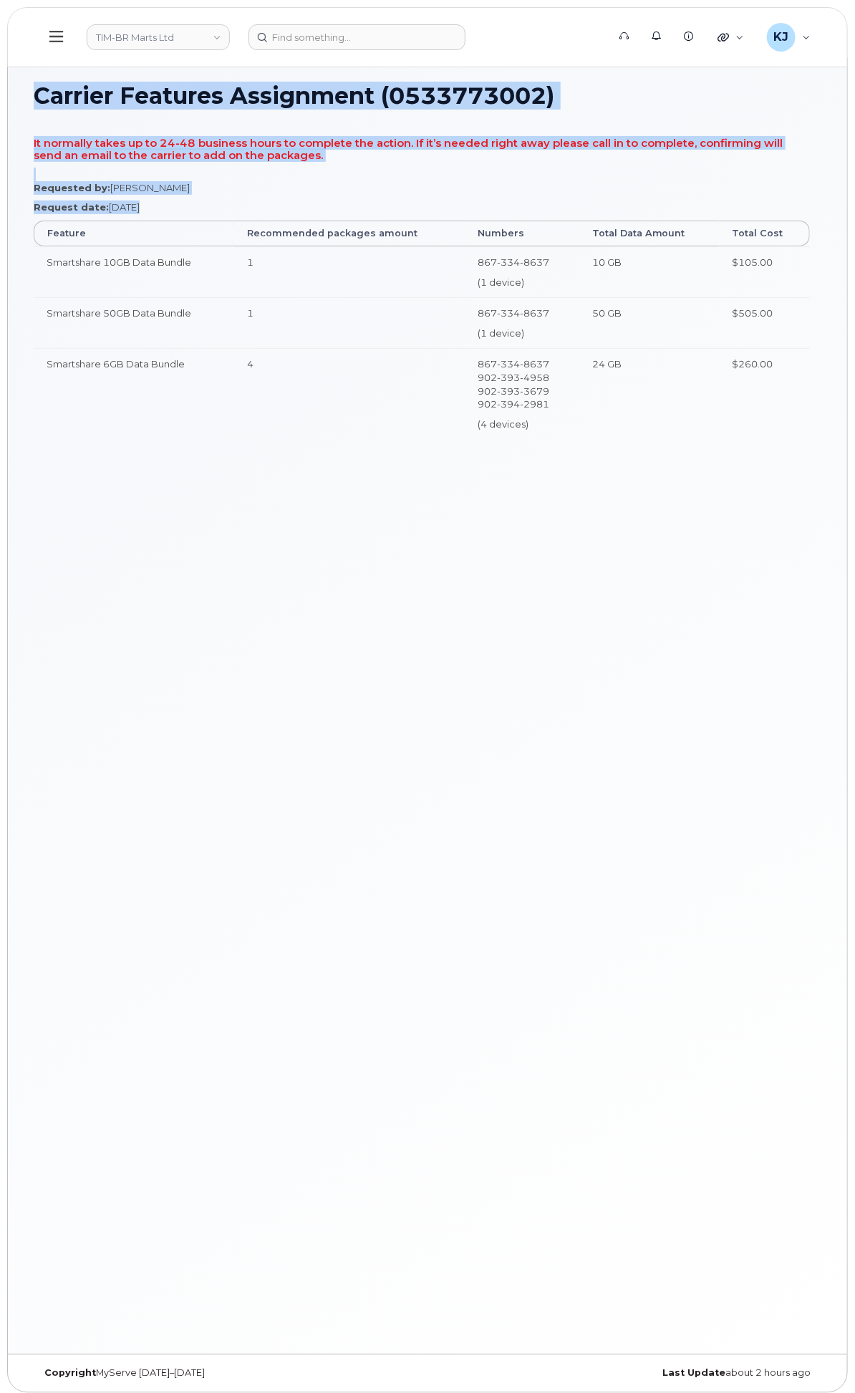
drag, startPoint x: 231, startPoint y: 95, endPoint x: 675, endPoint y: 457, distance: 573.0
click at [675, 457] on div "Carrier Features Assignment (0533773002) It normally takes up to 24-48 business…" at bounding box center [427, 705] width 839 height 1297
drag, startPoint x: 768, startPoint y: 374, endPoint x: 761, endPoint y: 381, distance: 9.6
copy div "Carrier Features Assignment (0533773002) It normally takes up to 24-48 business…"
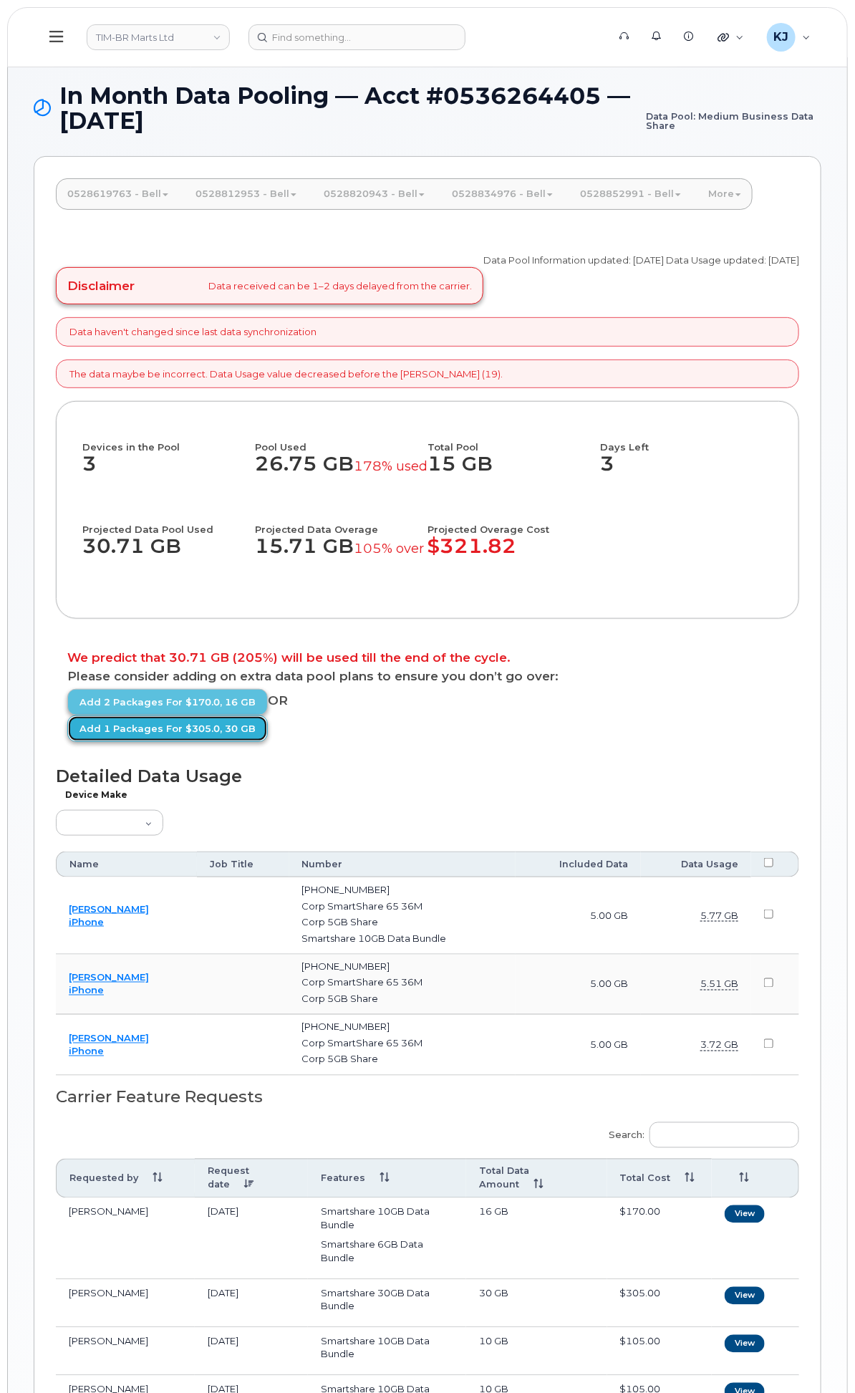
click at [268, 742] on link "Add 1 packages for $305.0, 30 GB" at bounding box center [167, 728] width 200 height 26
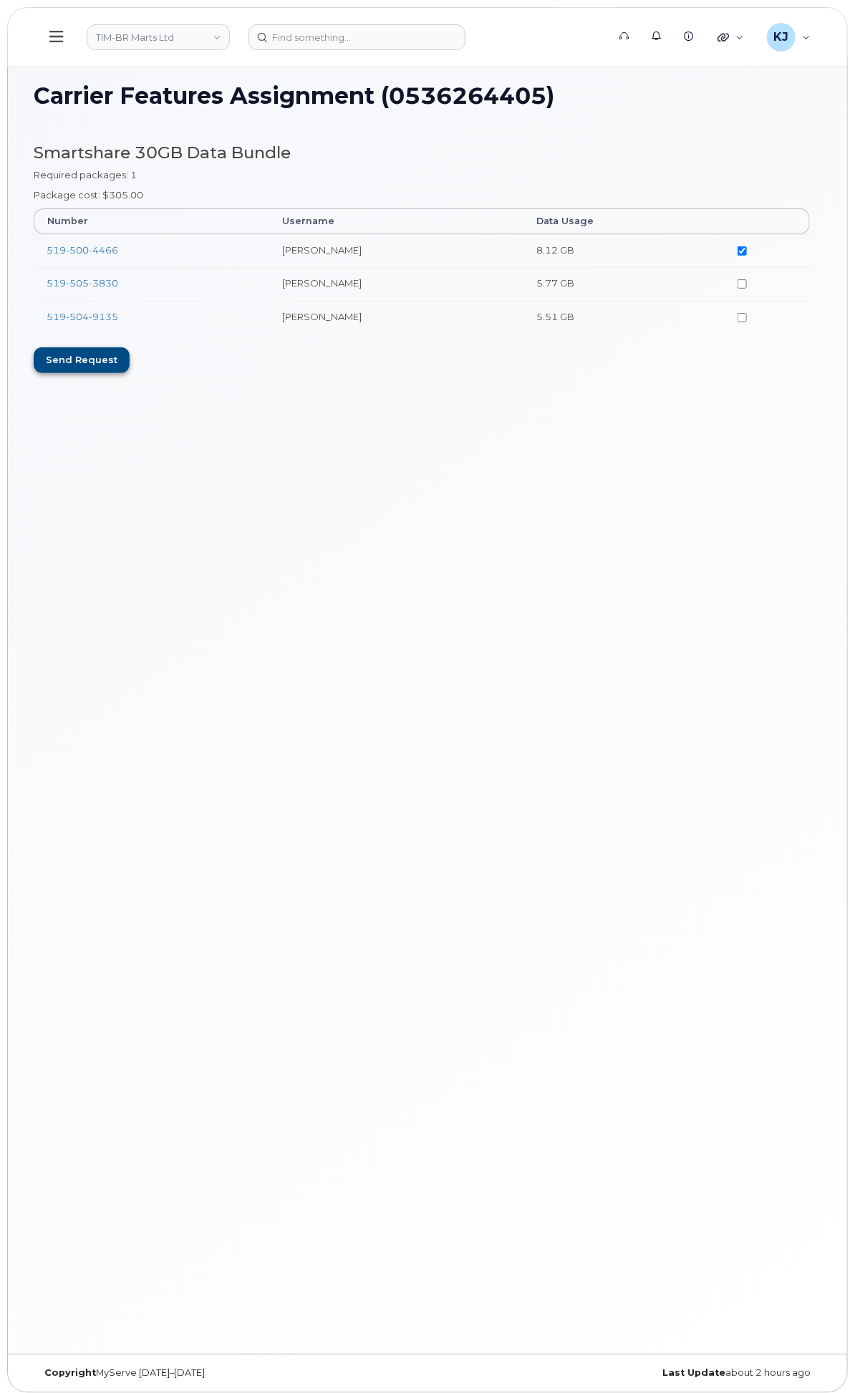
click at [130, 368] on div "Send request" at bounding box center [82, 360] width 96 height 26
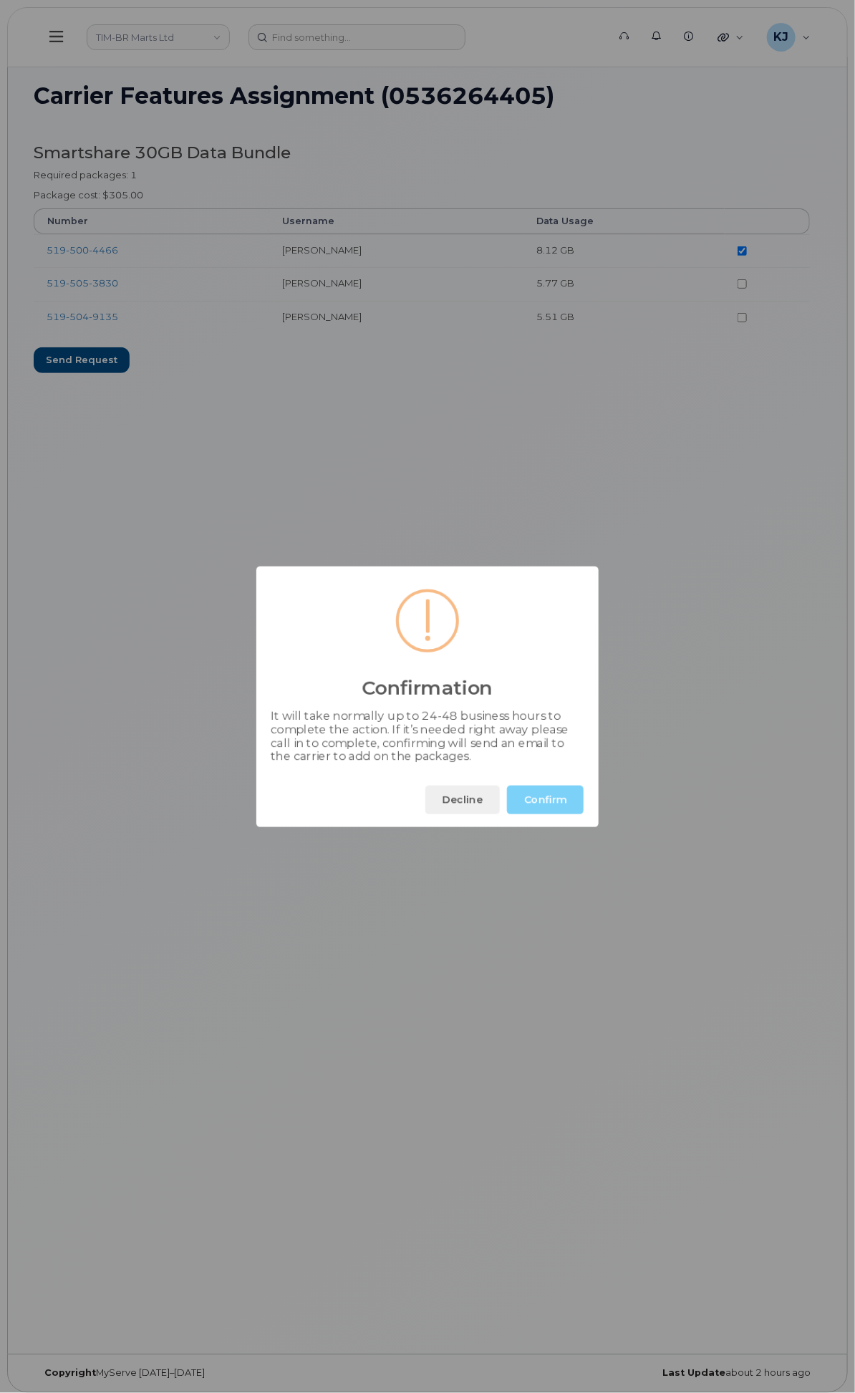
click at [555, 804] on button "Confirm" at bounding box center [545, 800] width 77 height 29
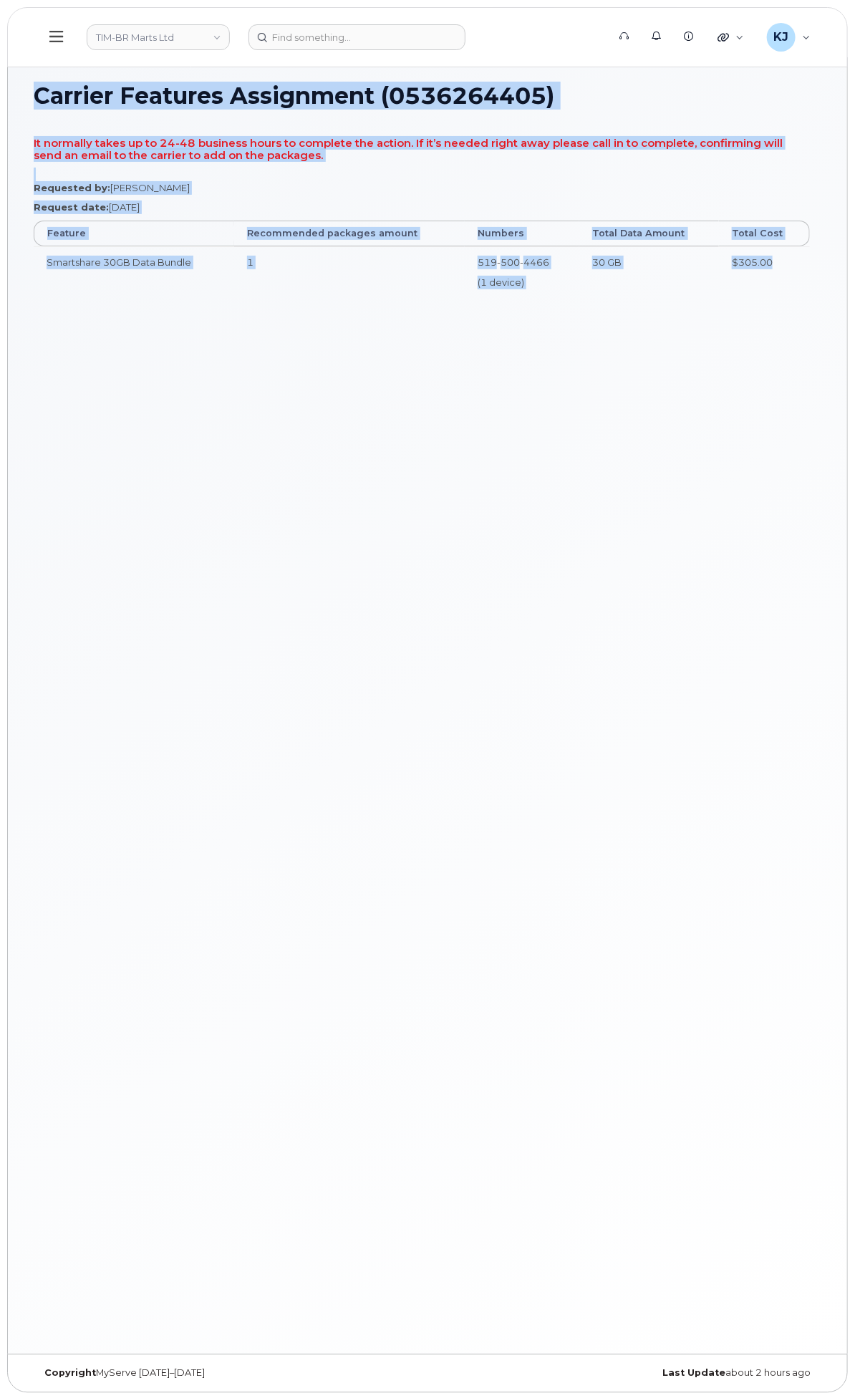
drag, startPoint x: 229, startPoint y: 93, endPoint x: 778, endPoint y: 279, distance: 579.2
click at [803, 290] on div "Carrier Features Assignment (0536264405) It normally takes up to 24-48 business…" at bounding box center [427, 705] width 839 height 1297
copy div "Carrier Features Assignment (0536264405) It normally takes up to 24-48 business…"
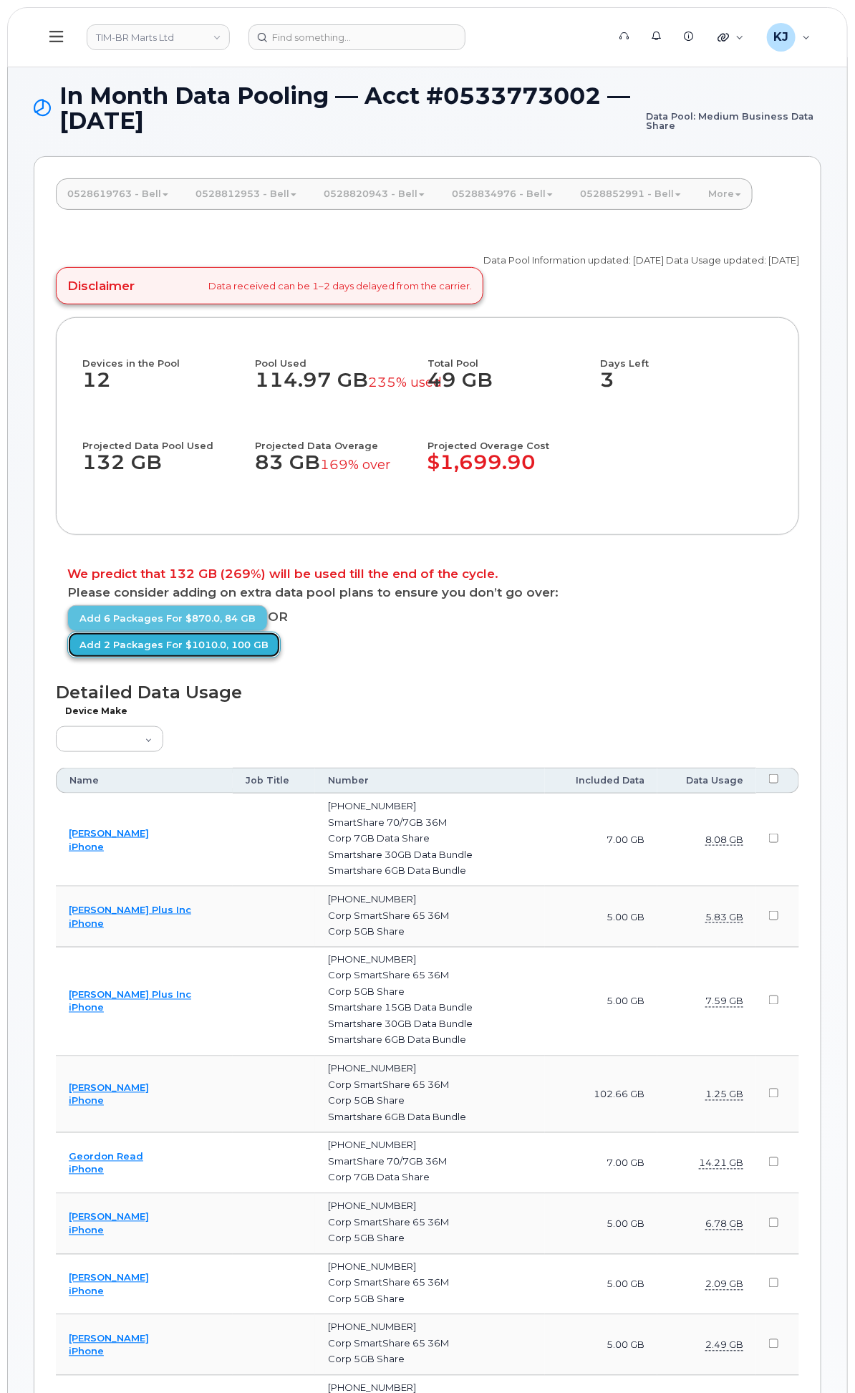
click at [281, 658] on link "Add 2 packages for $1010.0, 100 GB" at bounding box center [173, 645] width 213 height 26
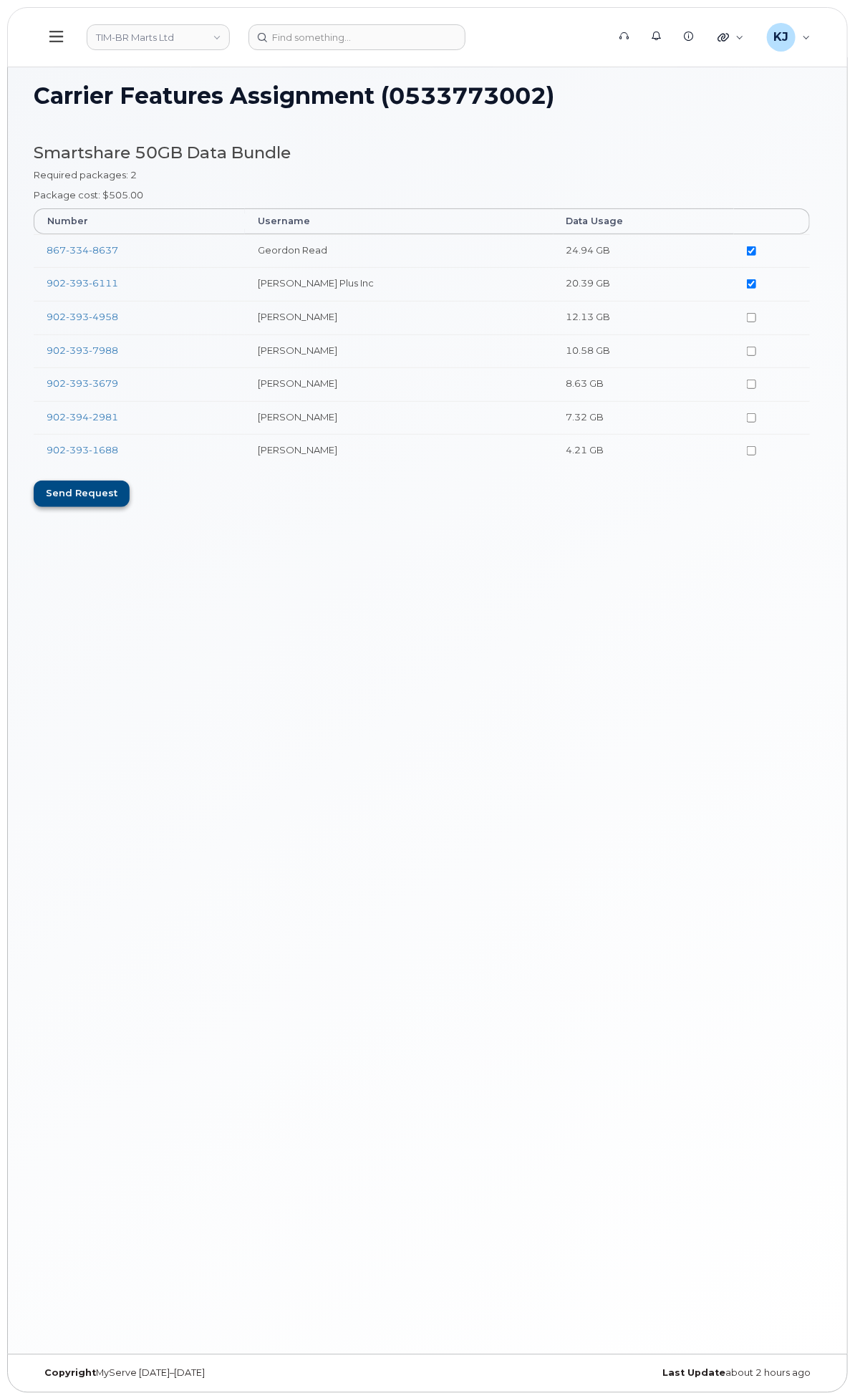
click at [130, 496] on div "Send request" at bounding box center [82, 493] width 96 height 26
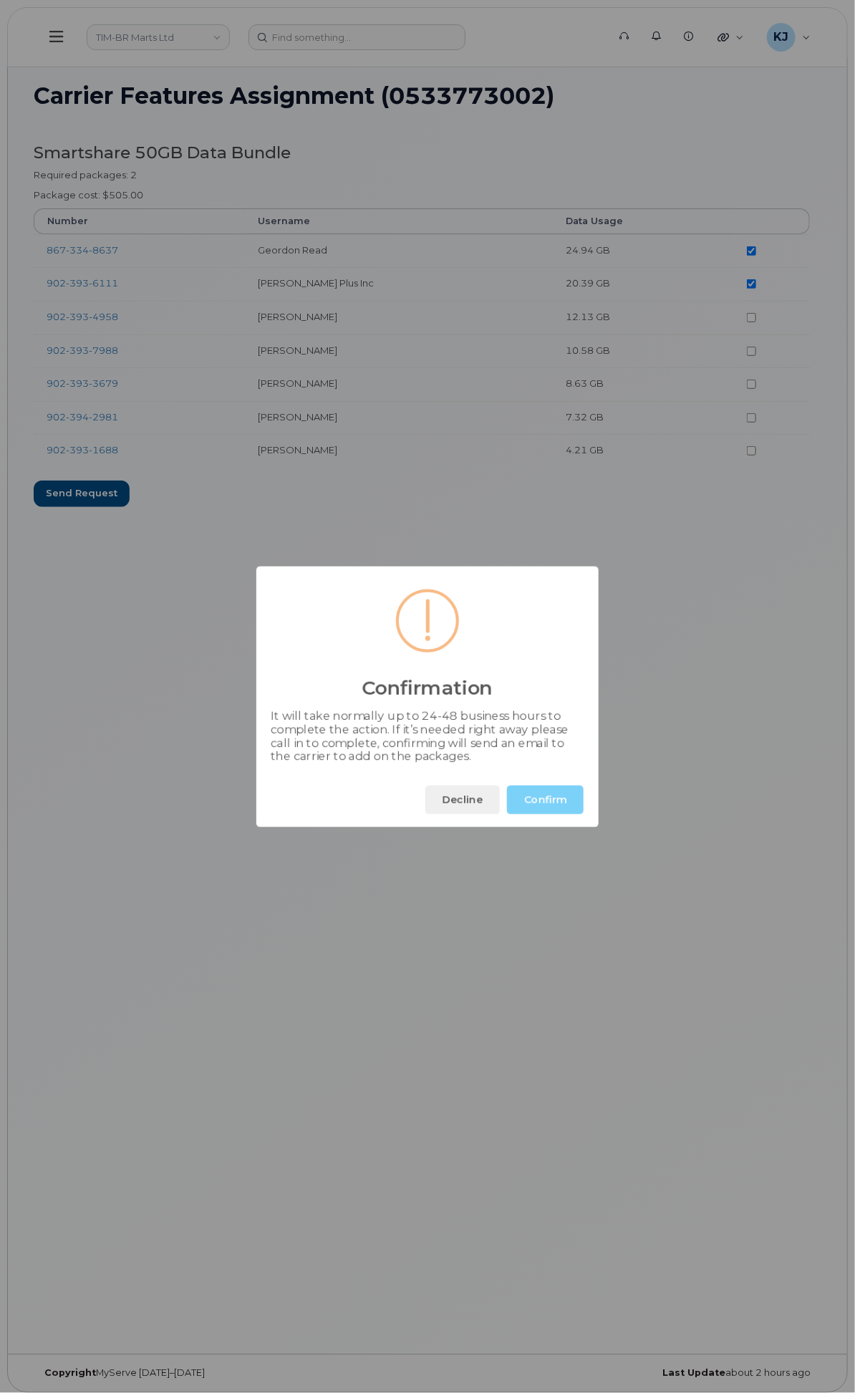
click at [544, 793] on button "Confirm" at bounding box center [545, 800] width 77 height 29
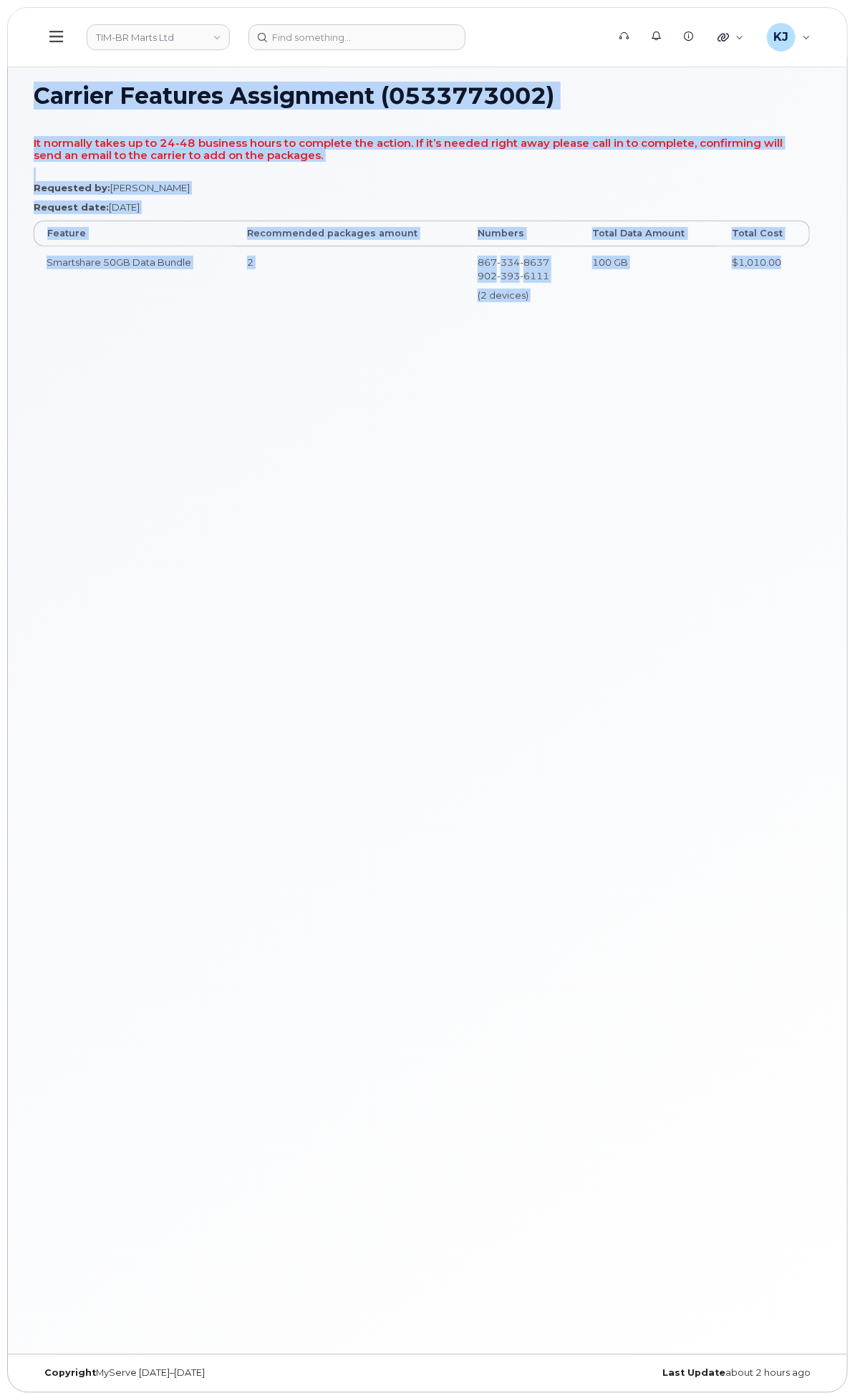
drag, startPoint x: 232, startPoint y: 95, endPoint x: 798, endPoint y: 302, distance: 603.0
click at [798, 304] on div "Carrier Features Assignment (0533773002) It normally takes up to 24-48 business…" at bounding box center [427, 705] width 839 height 1297
copy div "Carrier Features Assignment (0533773002) It normally takes up to 24-48 business…"
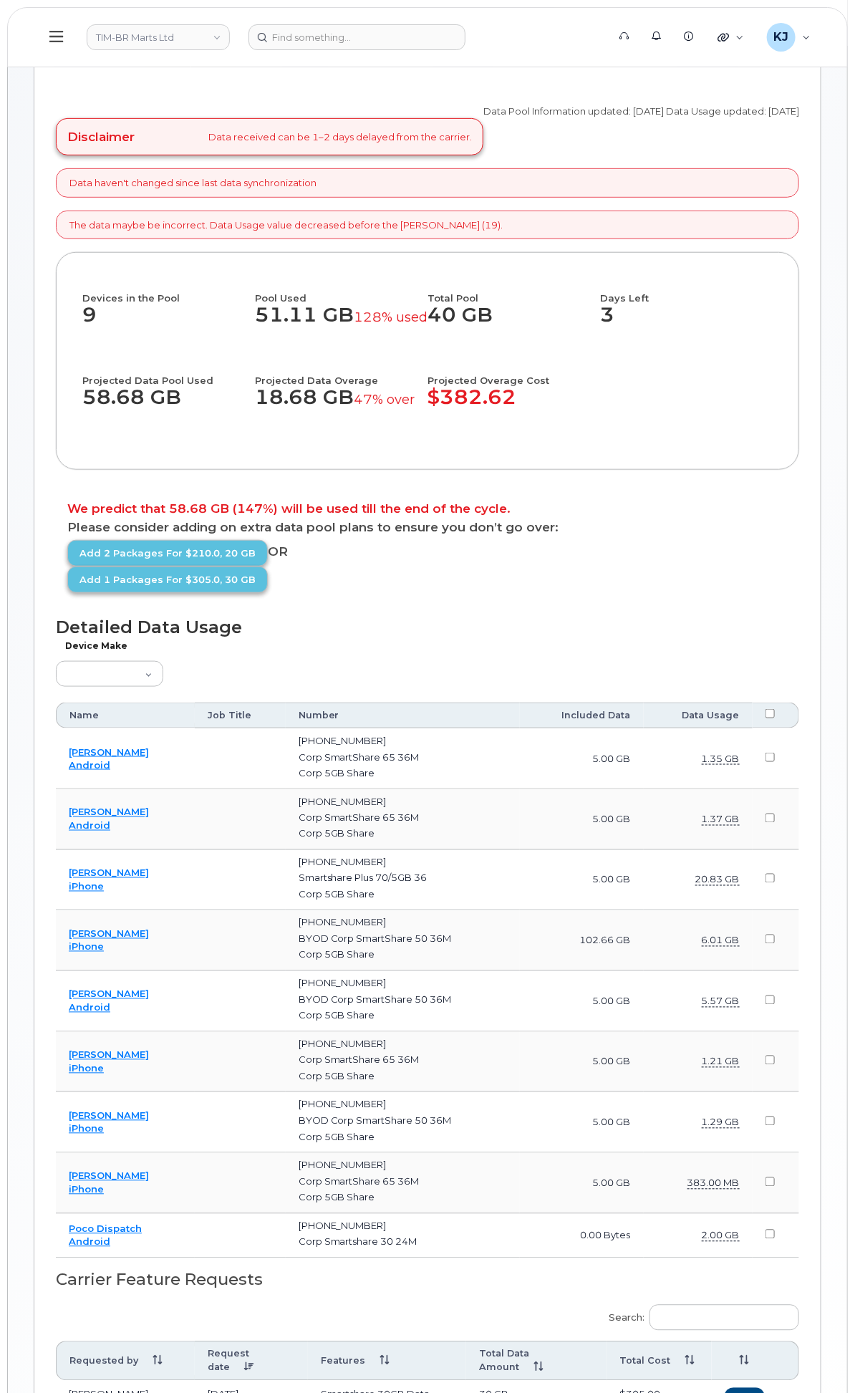
scroll to position [159, 0]
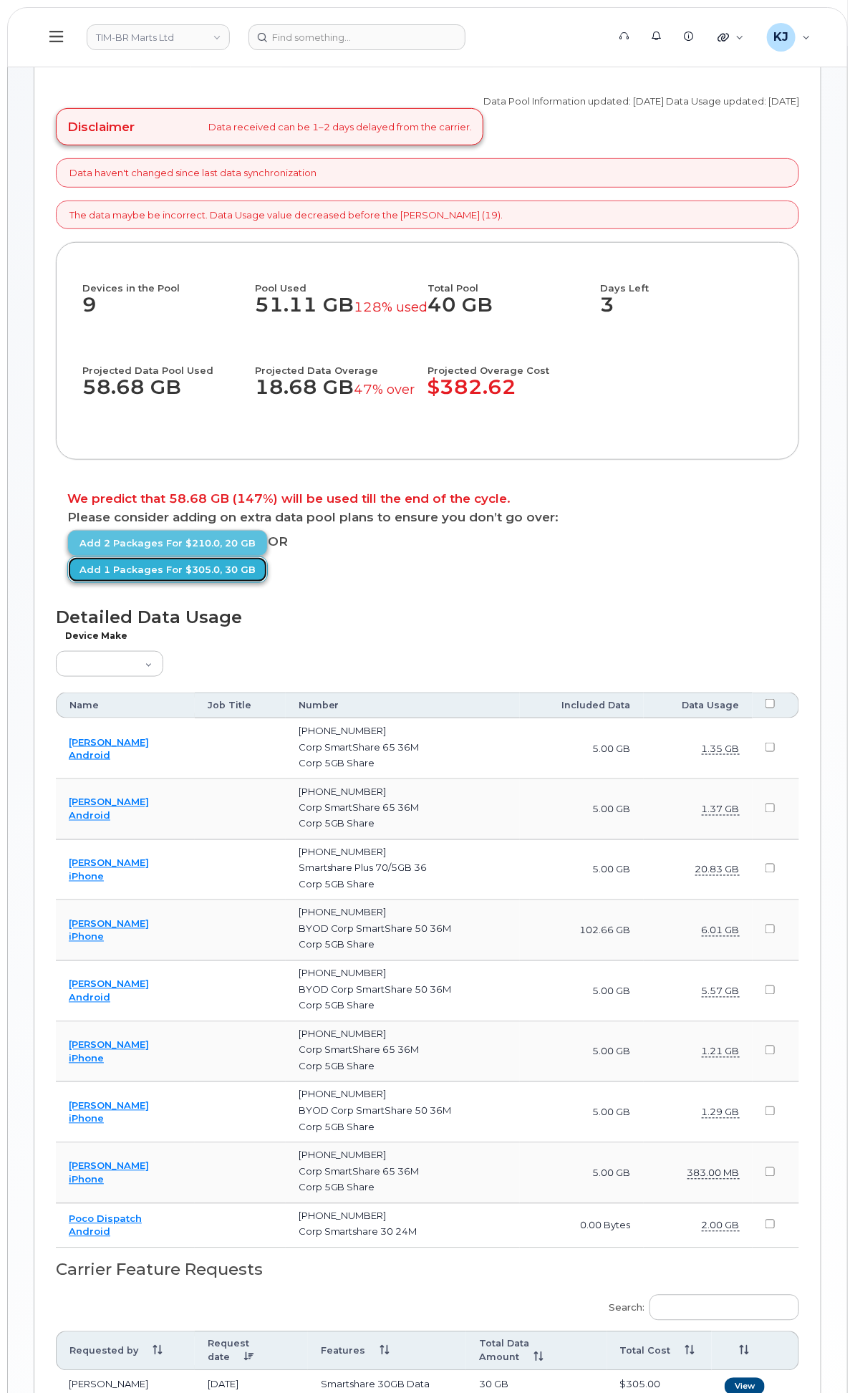
click at [268, 583] on link "Add 1 packages for $305.0, 30 GB" at bounding box center [167, 569] width 200 height 26
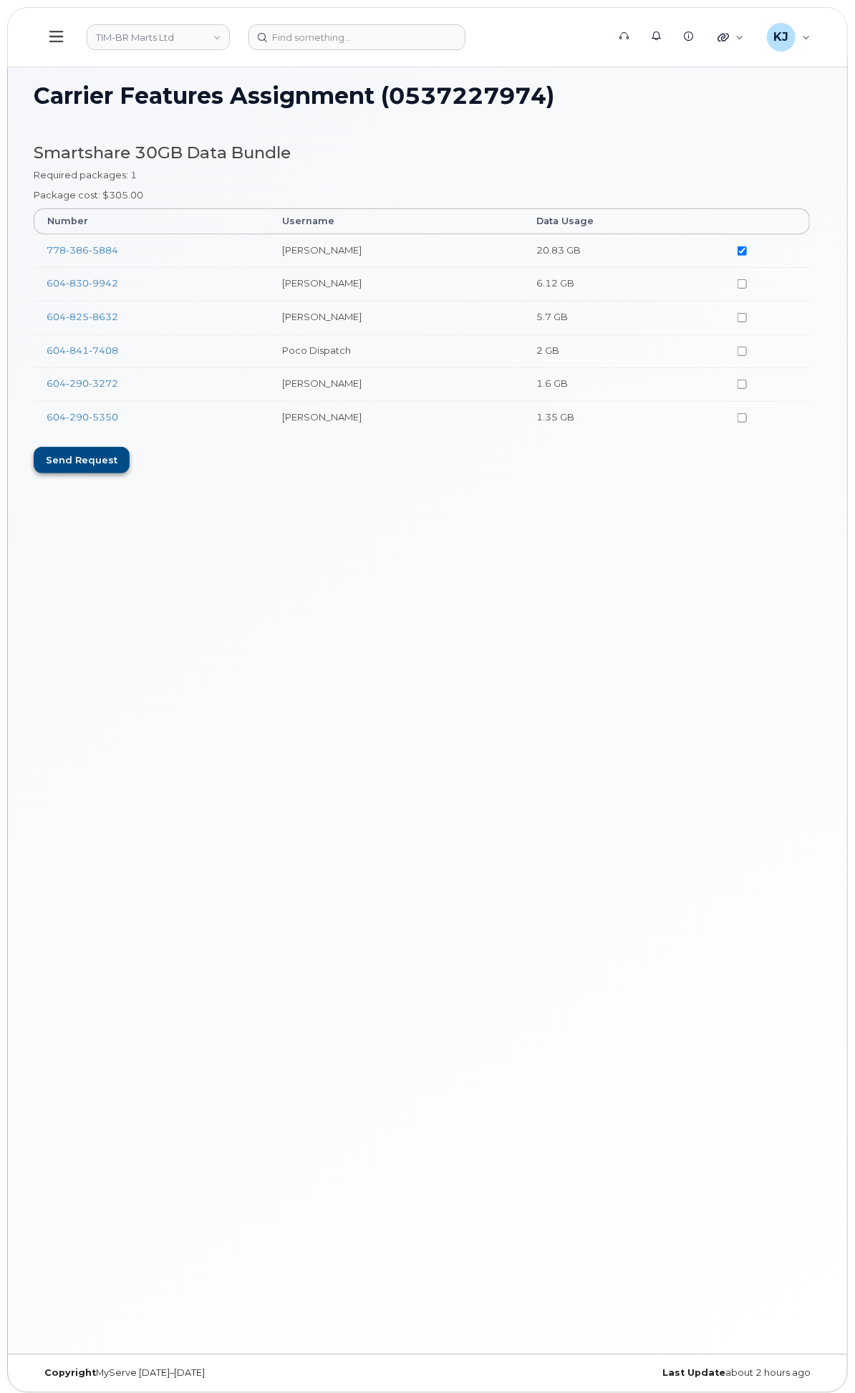
click at [130, 464] on div "Send request" at bounding box center [82, 460] width 96 height 26
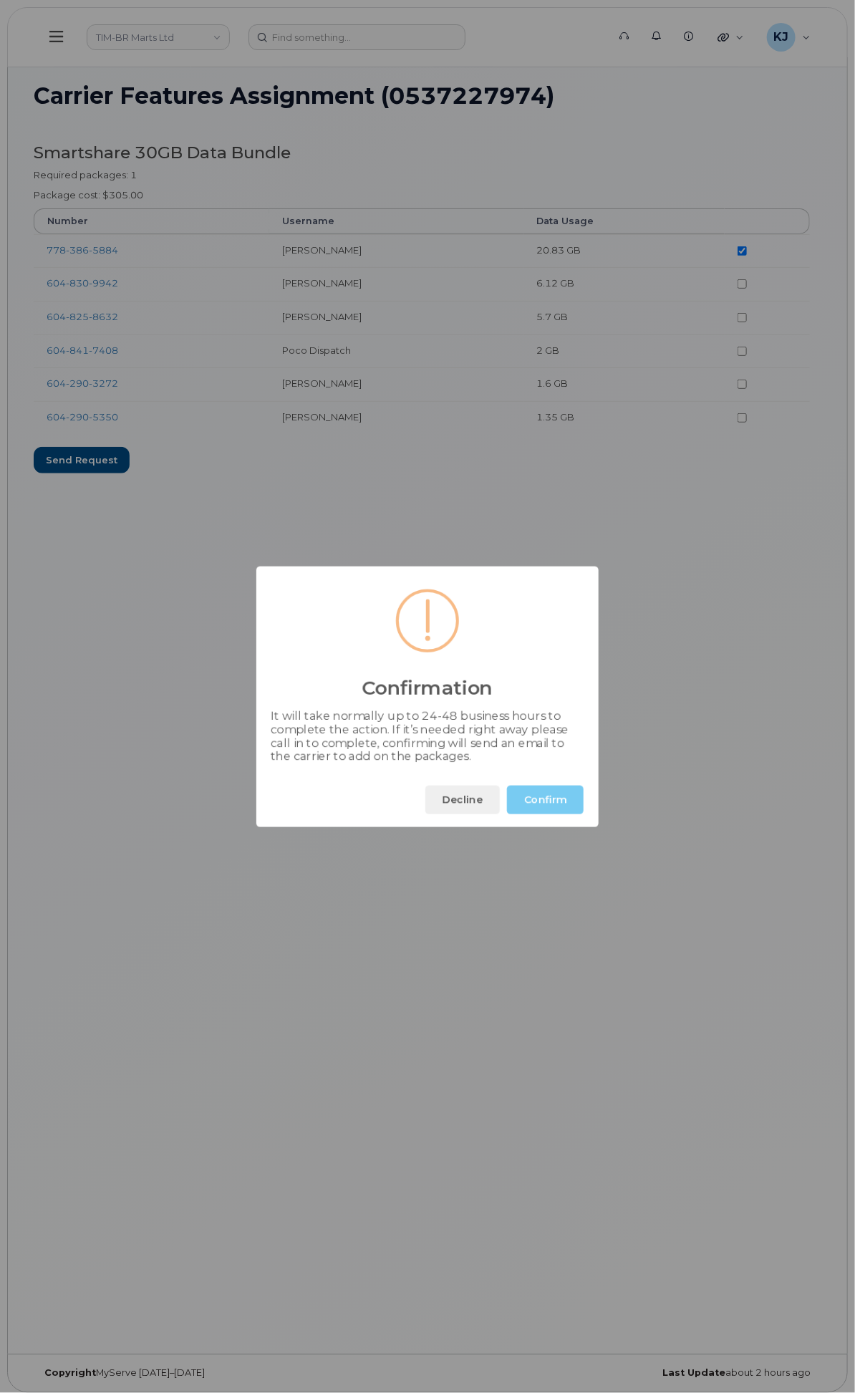
click at [552, 796] on button "Confirm" at bounding box center [545, 800] width 77 height 29
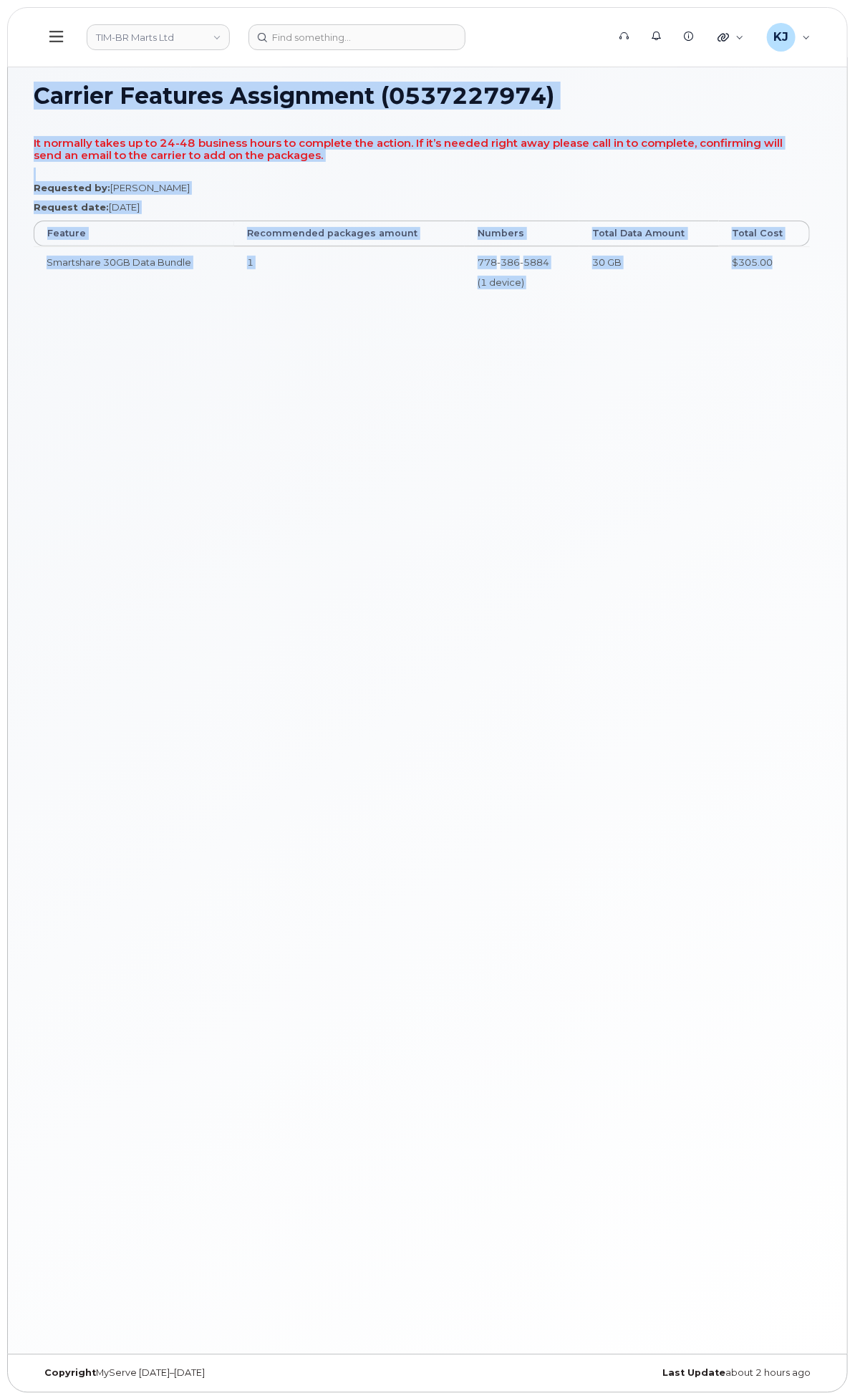
drag, startPoint x: 229, startPoint y: 93, endPoint x: 800, endPoint y: 291, distance: 604.0
click at [800, 291] on div "Carrier Features Assignment (0537227974) It normally takes up to 24-48 business…" at bounding box center [427, 705] width 839 height 1297
copy div "Carrier Features Assignment (0537227974) It normally takes up to 24-48 business…"
